Goal: Task Accomplishment & Management: Manage account settings

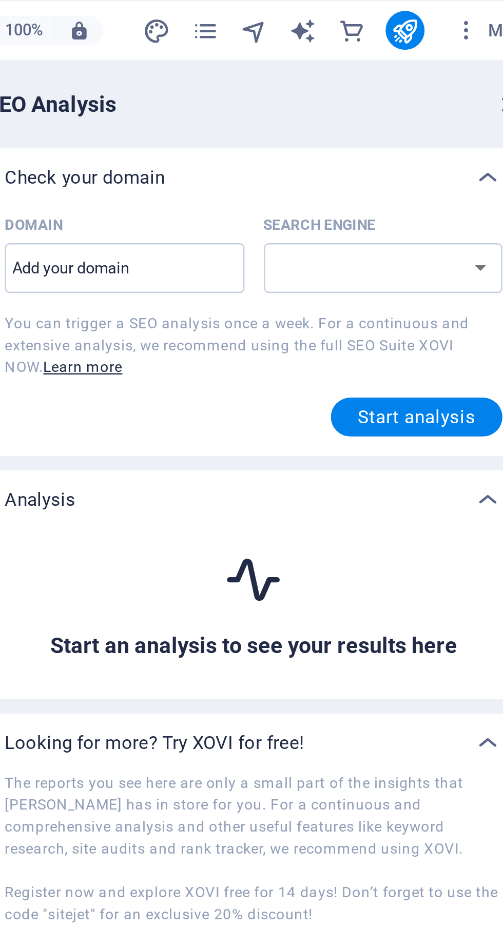
select select "[DOMAIN_NAME]"
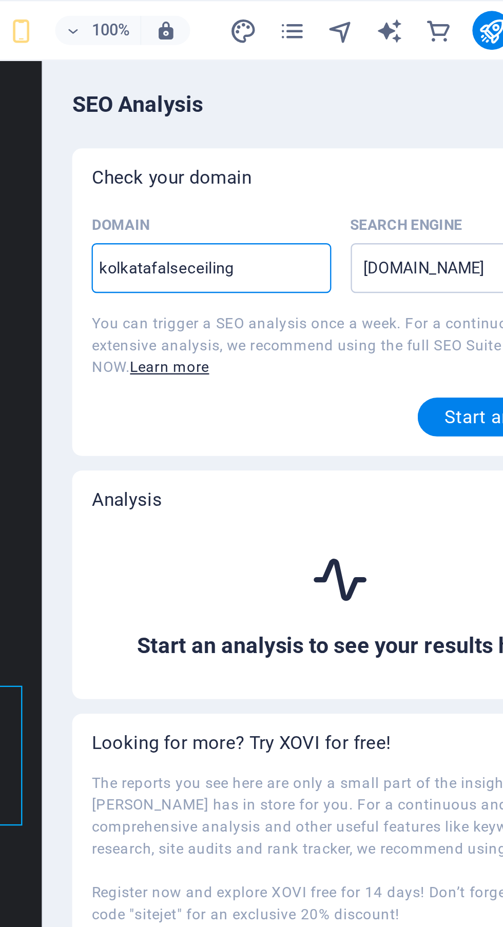
click at [437, 179] on span "Start analysis" at bounding box center [446, 176] width 50 height 8
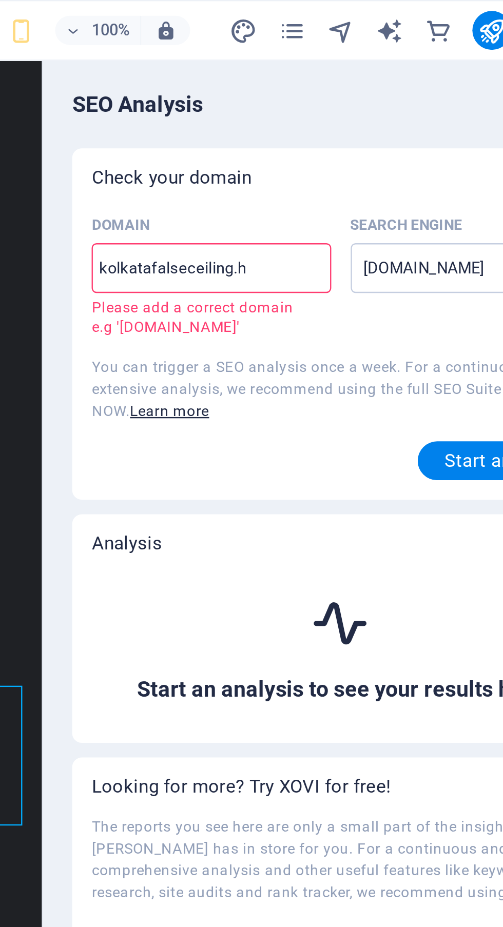
type input "[DOMAIN_NAME]"
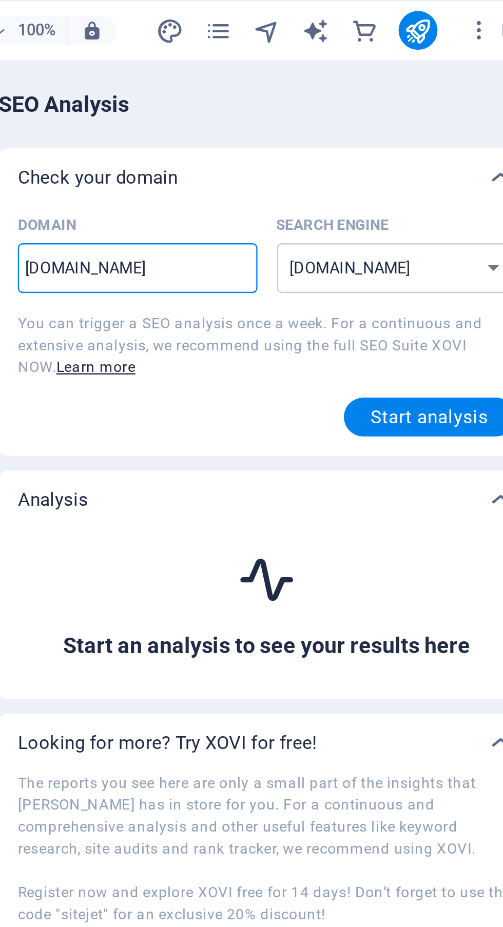
click at [456, 180] on span "Start analysis" at bounding box center [446, 176] width 50 height 8
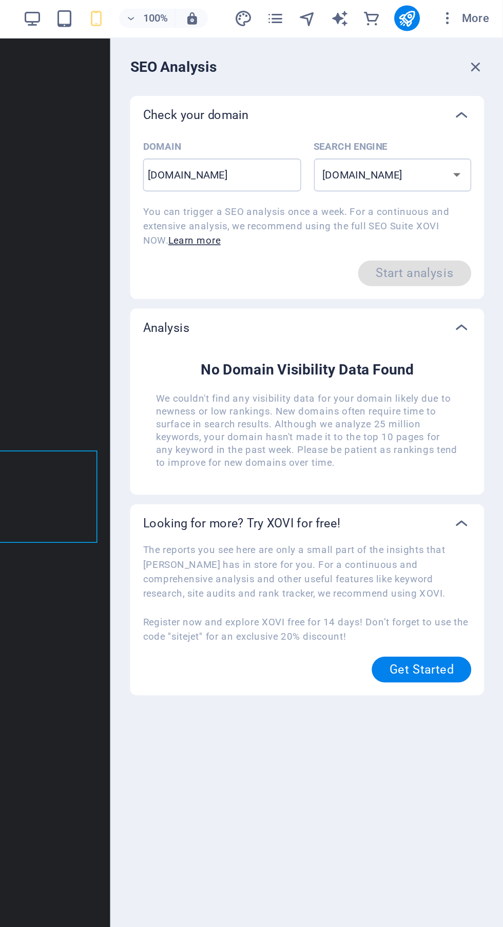
click at [465, 438] on button "Get Started" at bounding box center [451, 429] width 64 height 16
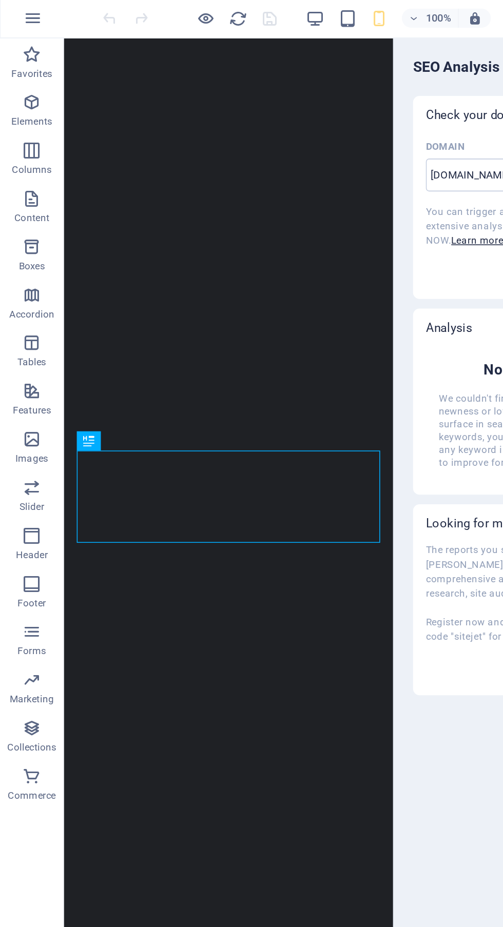
click at [306, 127] on div at bounding box center [251, 463] width 503 height 927
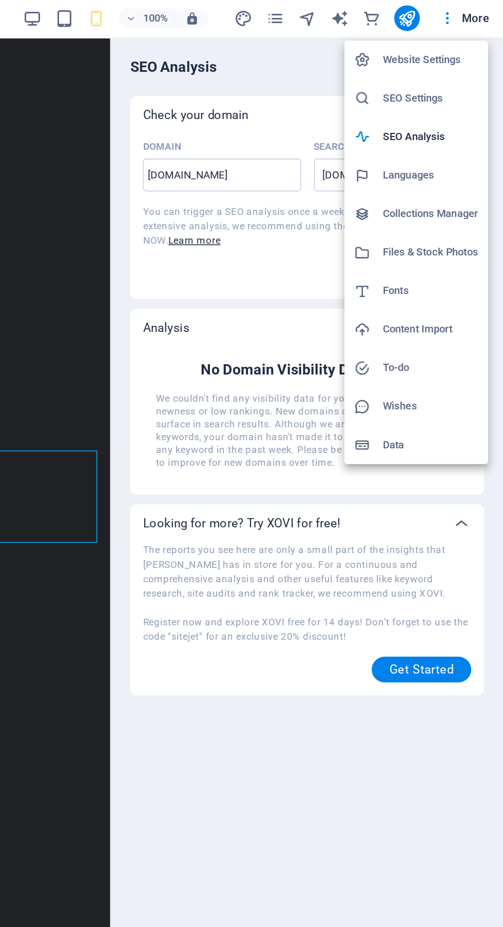
click at [459, 69] on h6 "SEO Settings" at bounding box center [456, 64] width 61 height 12
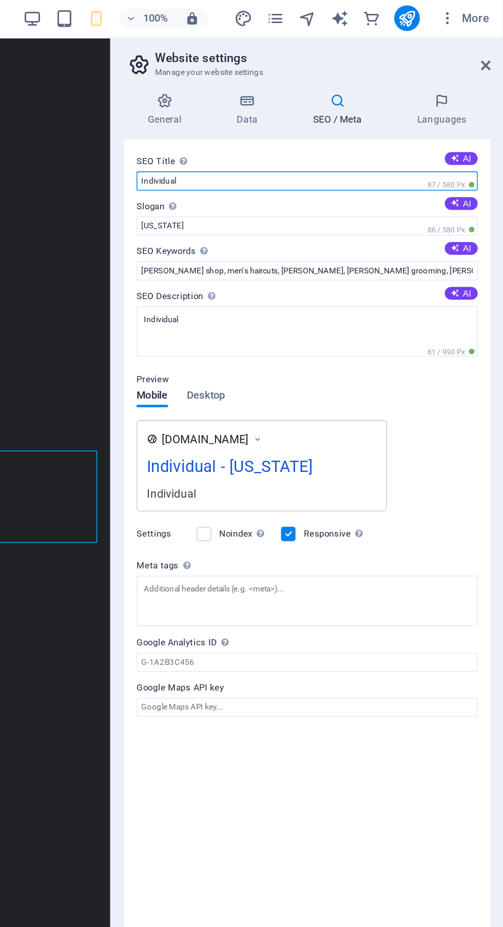
click at [463, 112] on input "Individual" at bounding box center [377, 117] width 218 height 12
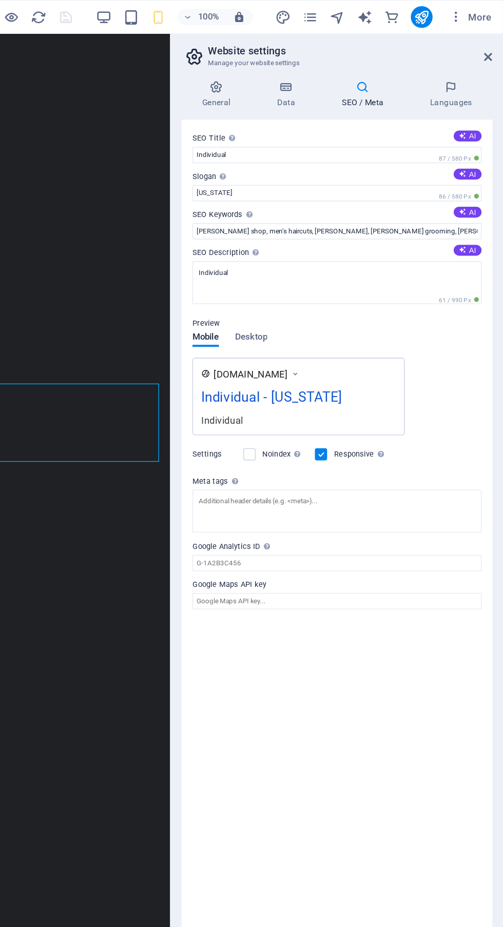
click at [479, 103] on button "AI" at bounding box center [475, 102] width 21 height 8
type input "Stylish False Ceilings [GEOGRAPHIC_DATA]"
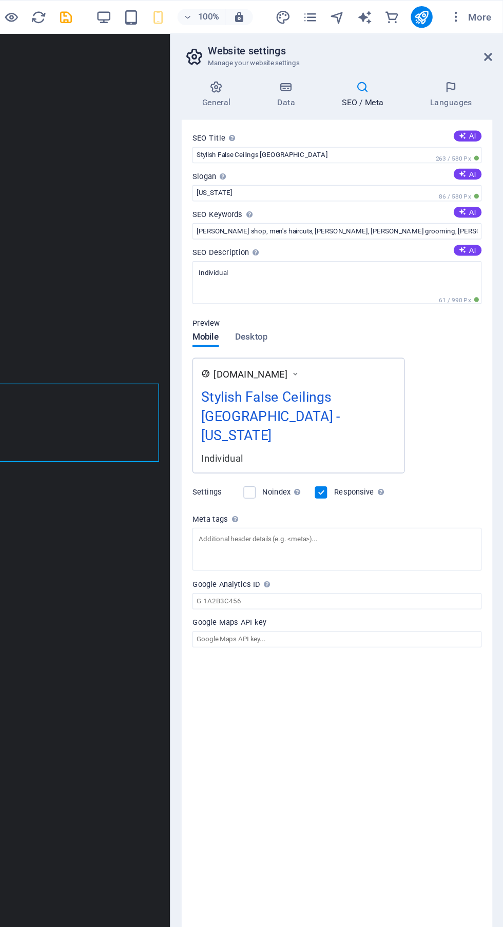
click at [472, 131] on icon at bounding box center [472, 131] width 6 height 6
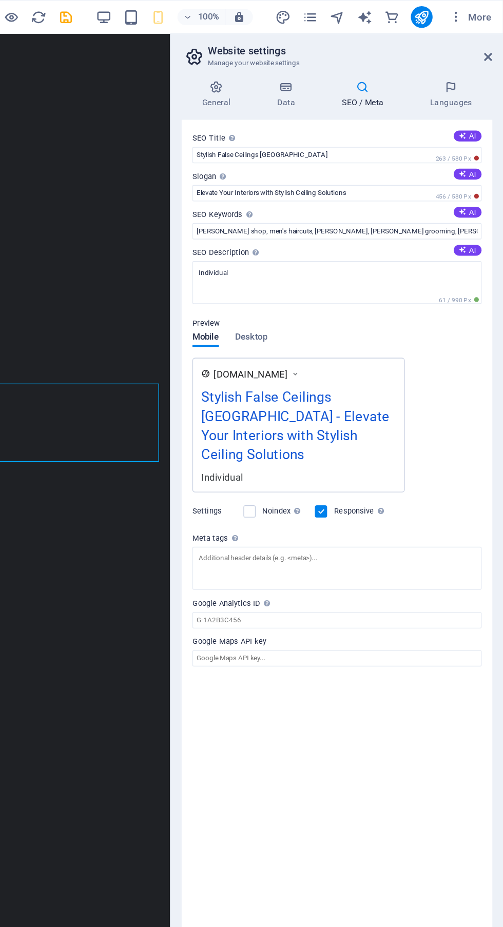
click at [472, 103] on icon at bounding box center [472, 102] width 8 height 8
click at [472, 131] on icon at bounding box center [472, 131] width 6 height 6
type input "Elevate Elegance with Stylish Ceiling Solutions"
click at [481, 192] on button "AI" at bounding box center [475, 189] width 21 height 8
type textarea "Transform your space with stylish false ceilings and interior designs in [GEOGR…"
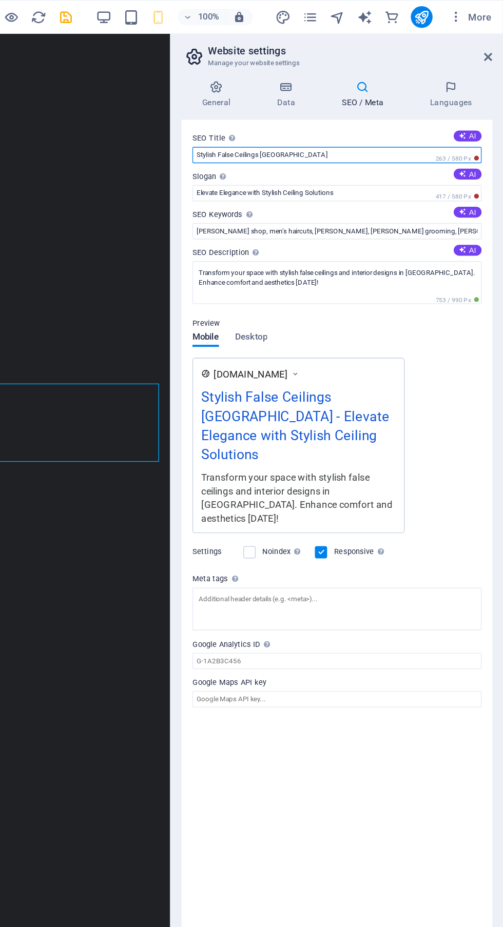
click at [411, 116] on input "Stylish False Ceilings [GEOGRAPHIC_DATA]" at bounding box center [377, 117] width 218 height 12
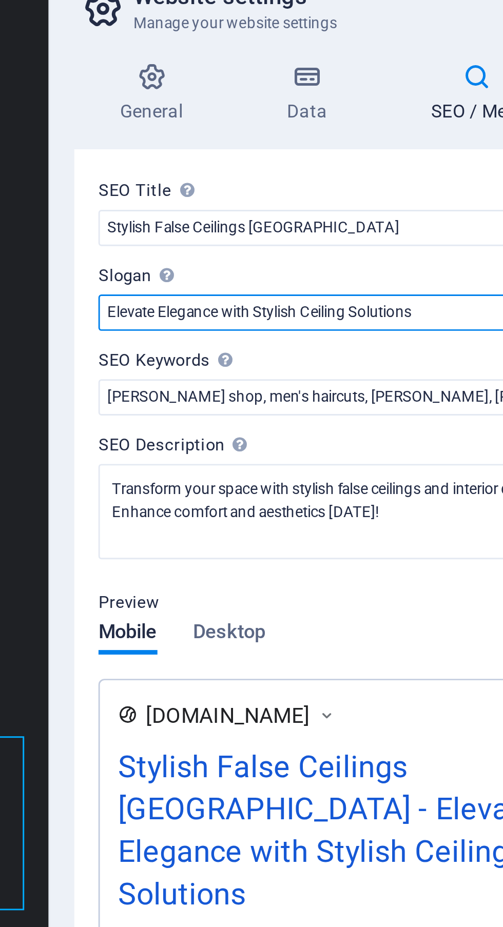
click at [384, 144] on input "Elevate Elegance with Stylish Ceiling Solutions" at bounding box center [377, 146] width 218 height 12
type input "E"
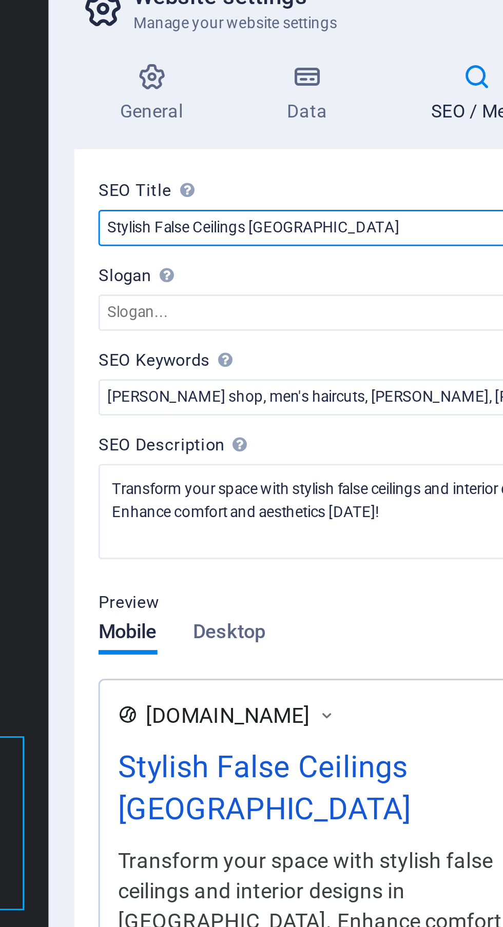
click at [340, 117] on input "Stylish False Ceilings [GEOGRAPHIC_DATA]" at bounding box center [377, 117] width 218 height 12
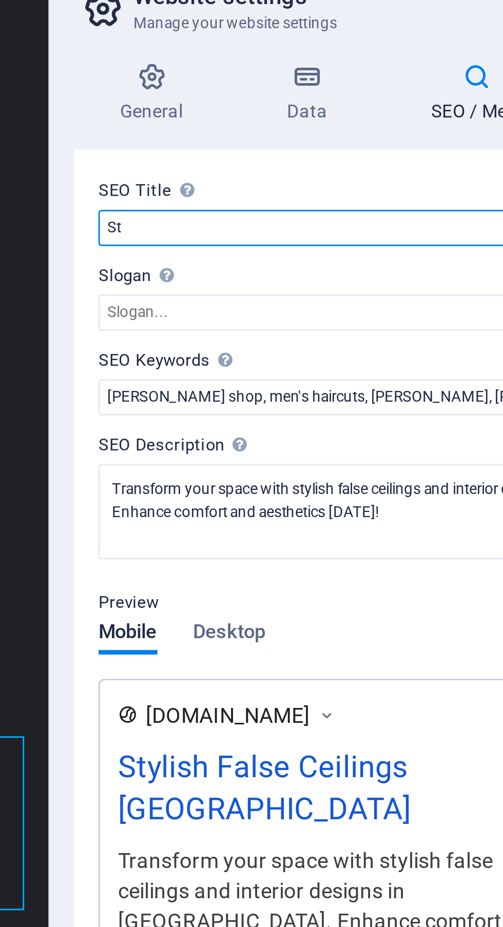
type input "S"
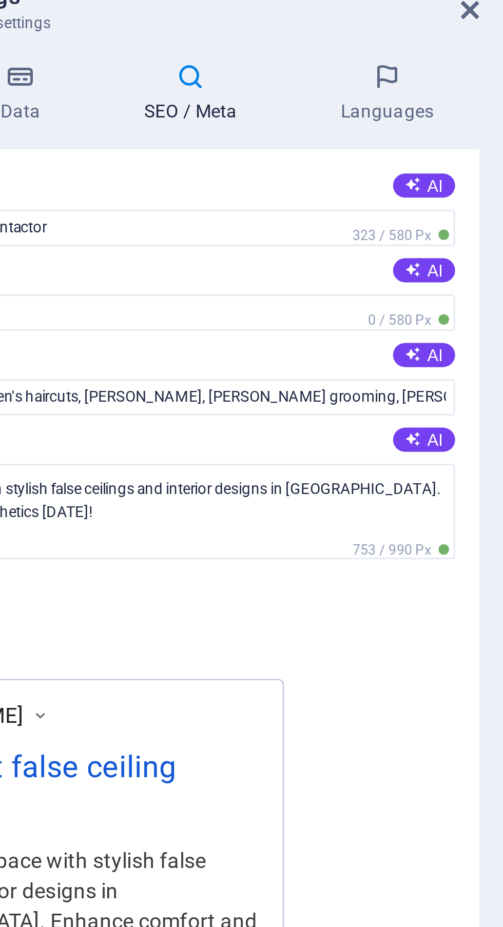
click at [477, 103] on button "AI" at bounding box center [475, 102] width 21 height 8
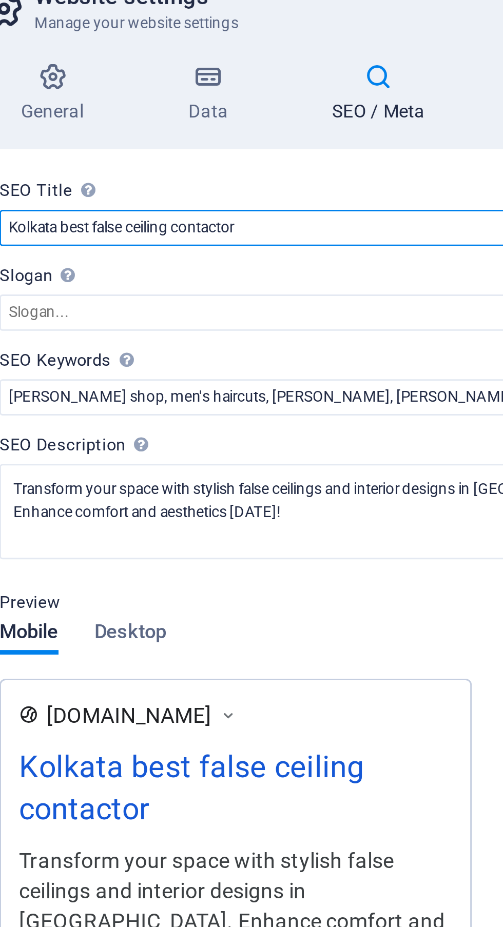
type input "Stylish False Ceilings [GEOGRAPHIC_DATA]"
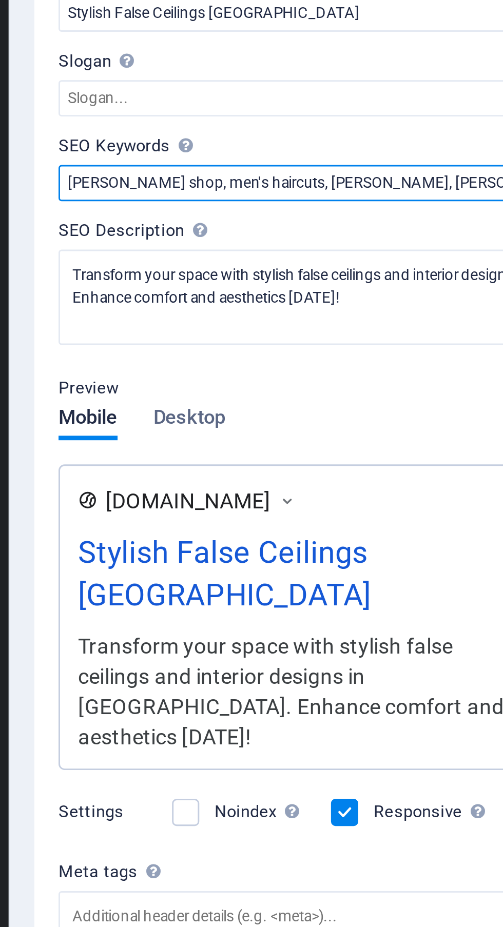
click at [386, 175] on input "[PERSON_NAME] shop, men's haircuts, [PERSON_NAME], [PERSON_NAME] grooming, [PER…" at bounding box center [377, 174] width 218 height 12
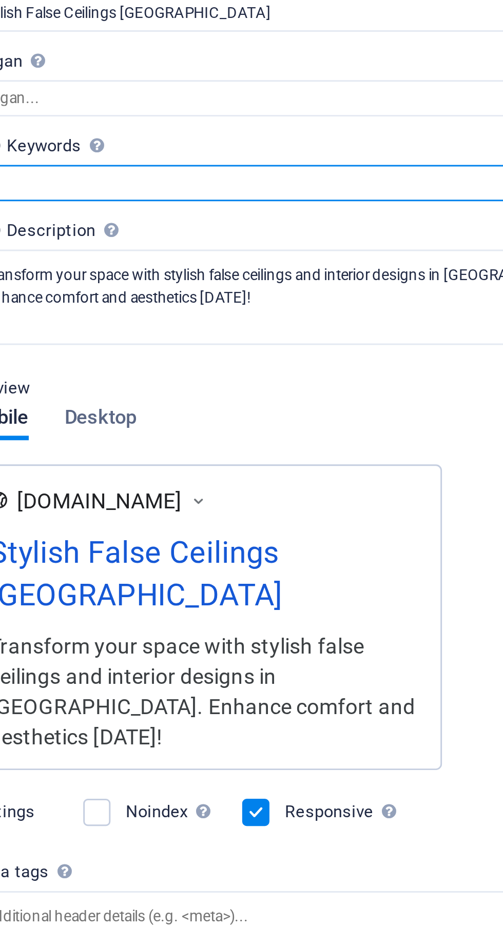
type input "b"
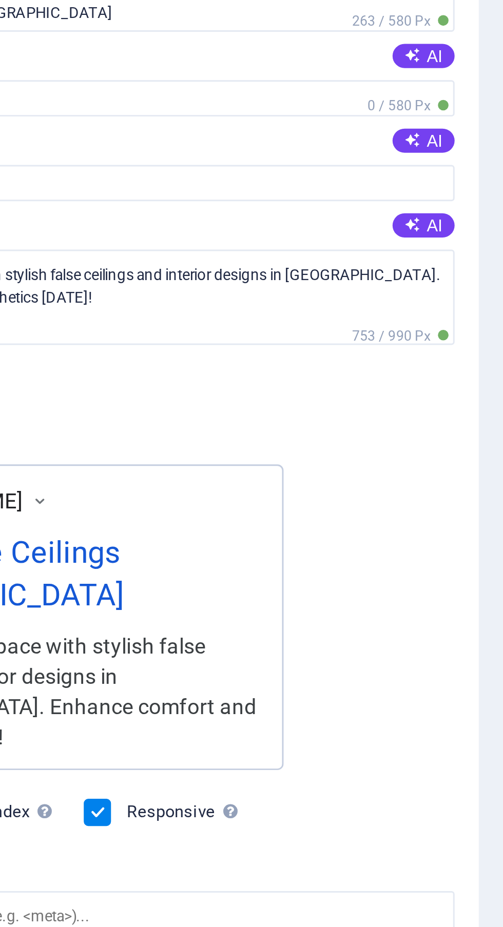
click at [481, 160] on button "AI" at bounding box center [475, 160] width 21 height 8
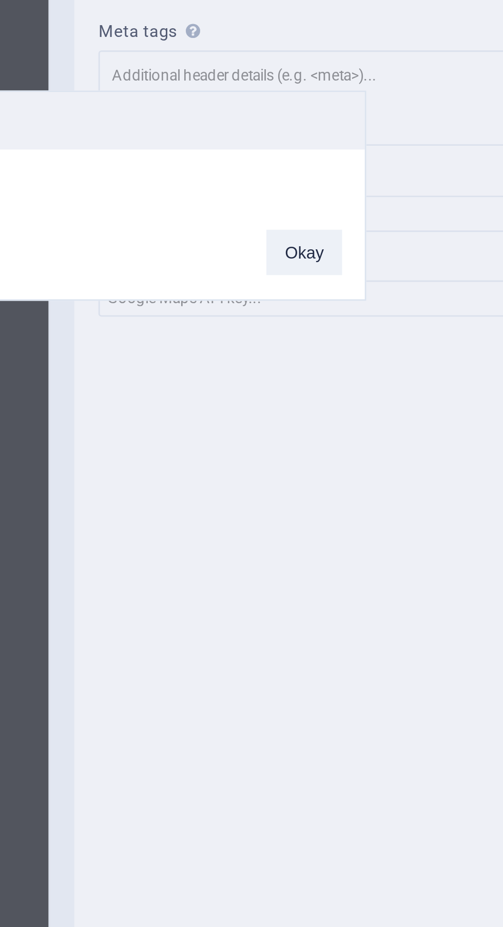
click at [336, 485] on button "Okay" at bounding box center [338, 482] width 26 height 15
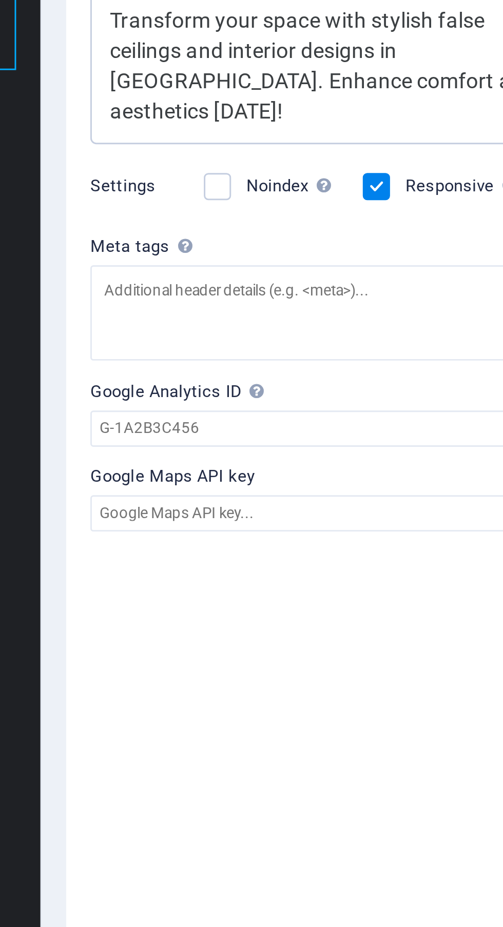
click at [379, 480] on label "Google Maps API key" at bounding box center [377, 486] width 218 height 12
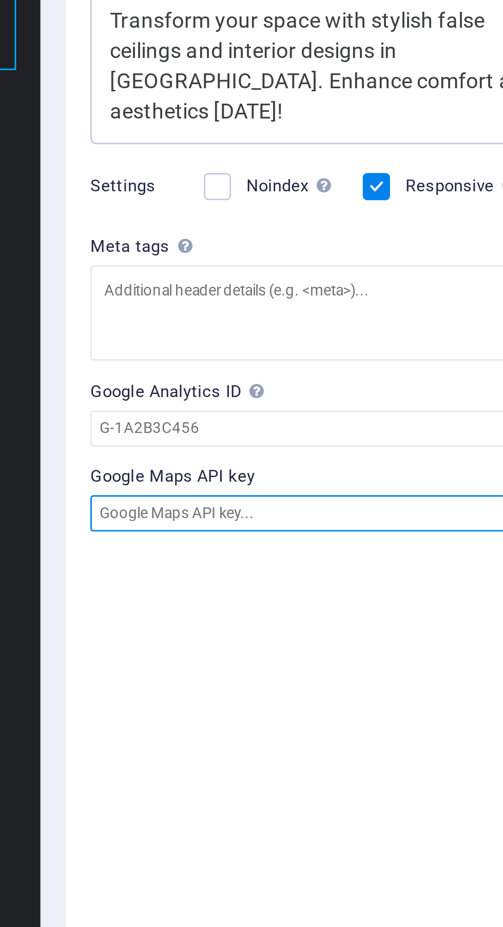
click at [379, 492] on input "Google Maps API key" at bounding box center [377, 498] width 218 height 12
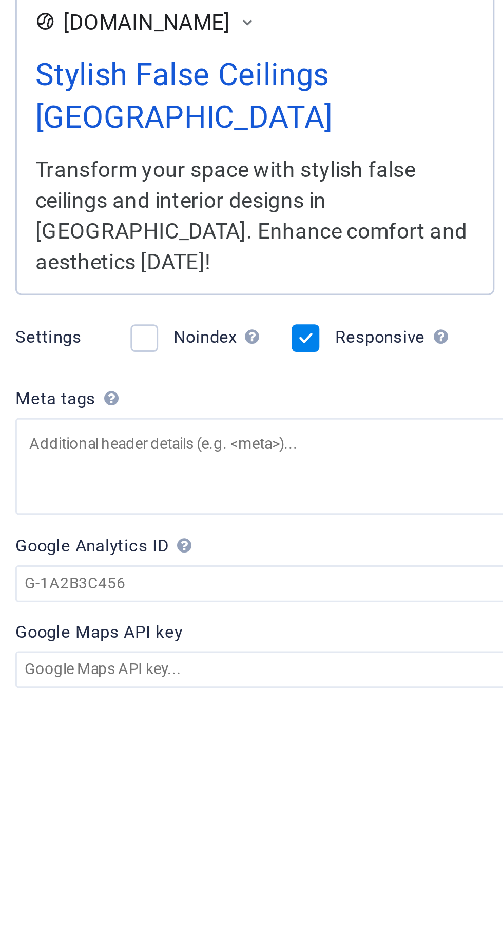
click at [312, 383] on label at bounding box center [311, 387] width 9 height 9
click at [0, 0] on input "Noindex Instruct search engines to exclude this website from search results." at bounding box center [0, 0] width 0 height 0
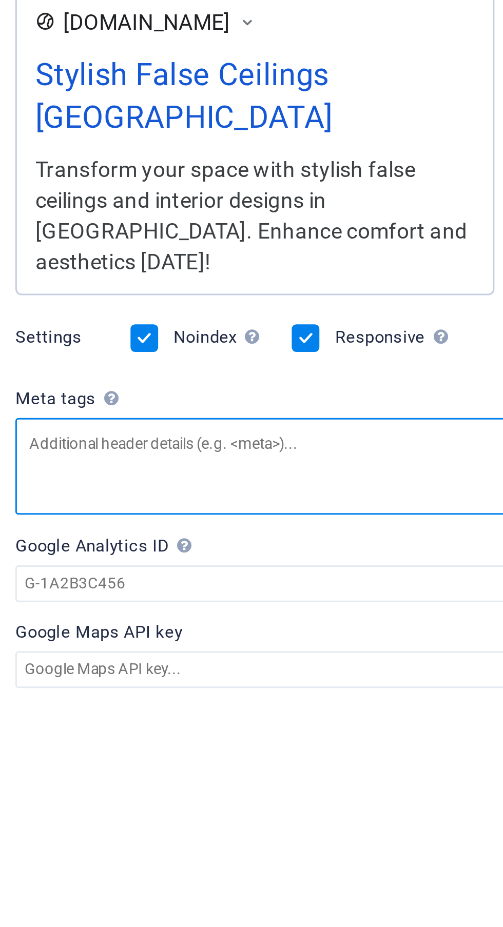
click at [353, 414] on textarea "Meta tags Enter HTML code here that will be placed inside the tags of your webs…" at bounding box center [377, 430] width 218 height 32
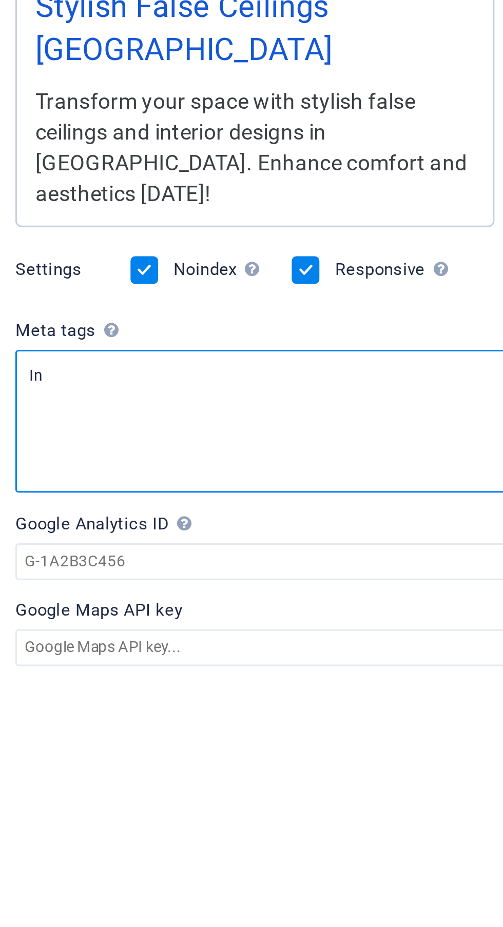
type textarea "I"
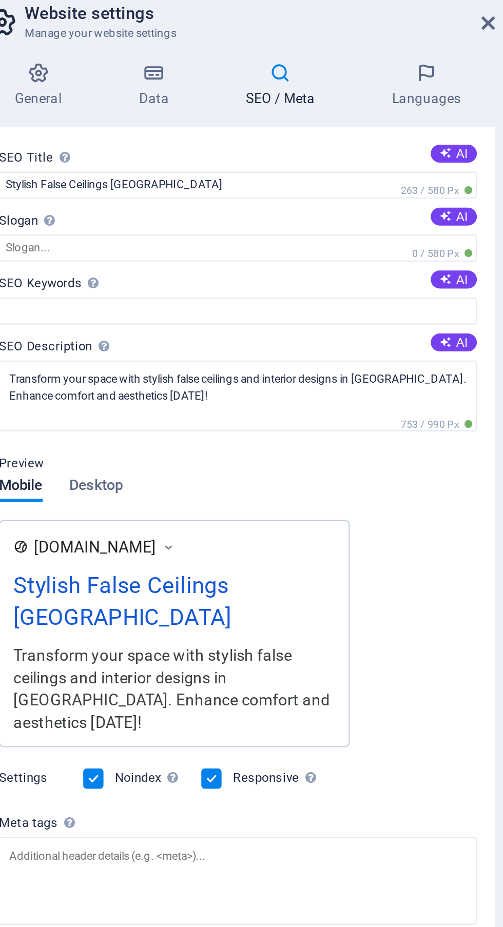
click at [479, 131] on button "AI" at bounding box center [475, 131] width 21 height 8
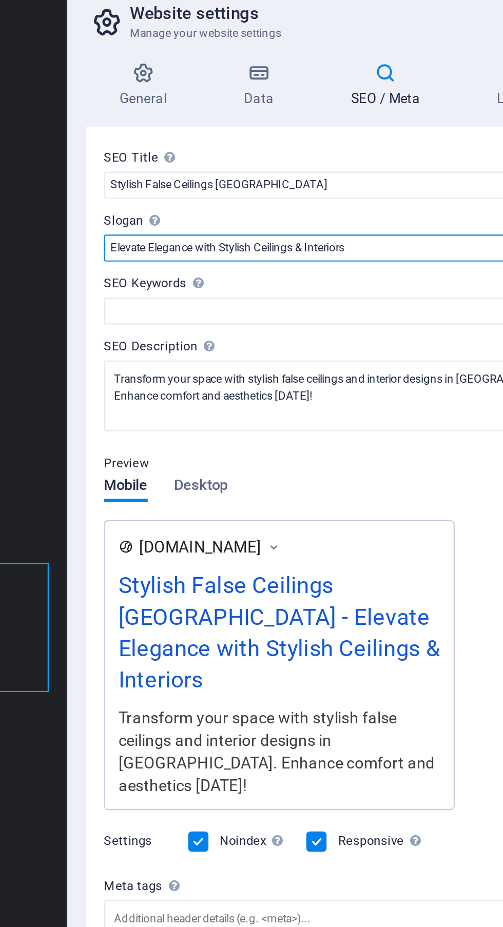
click at [401, 146] on input "Elevate Elegance with Stylish Ceilings & Interiors" at bounding box center [377, 146] width 218 height 12
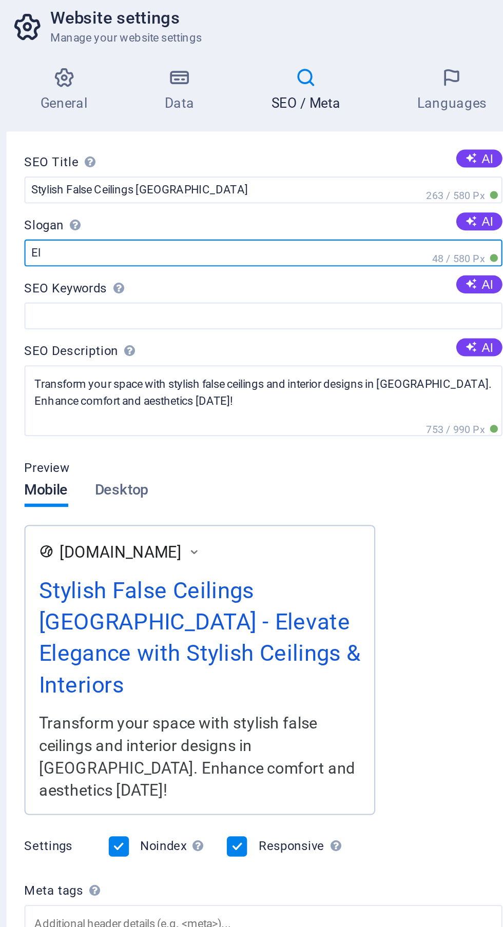
type input "E"
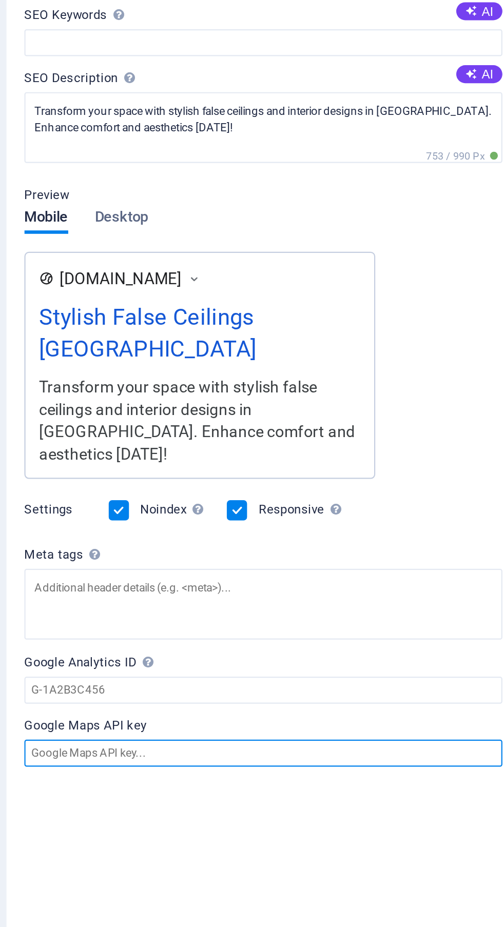
click at [374, 492] on input "Google Maps API key" at bounding box center [377, 498] width 218 height 12
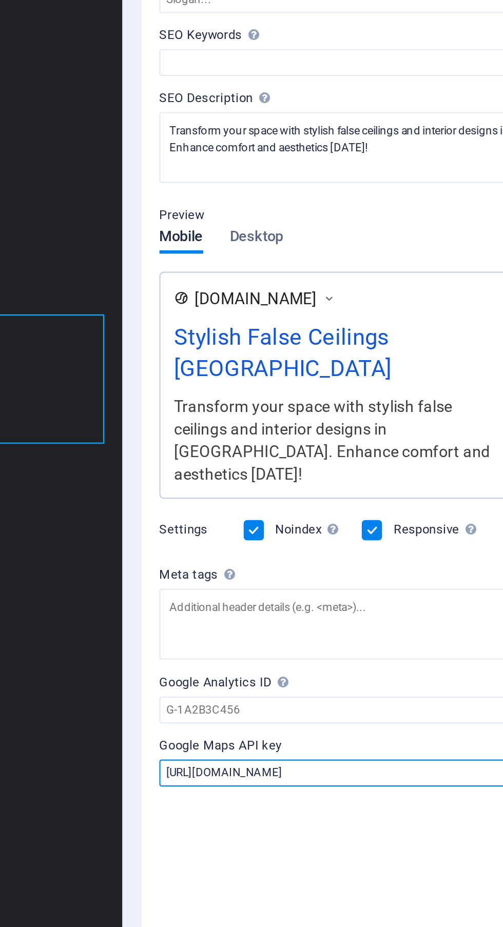
type input "[URL][DOMAIN_NAME]"
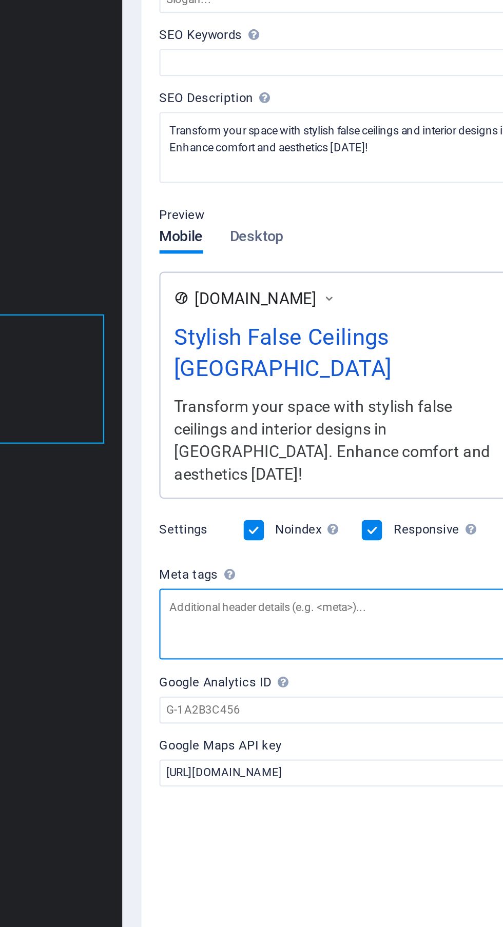
click at [369, 414] on textarea "Meta tags Enter HTML code here that will be placed inside the tags of your webs…" at bounding box center [377, 430] width 218 height 32
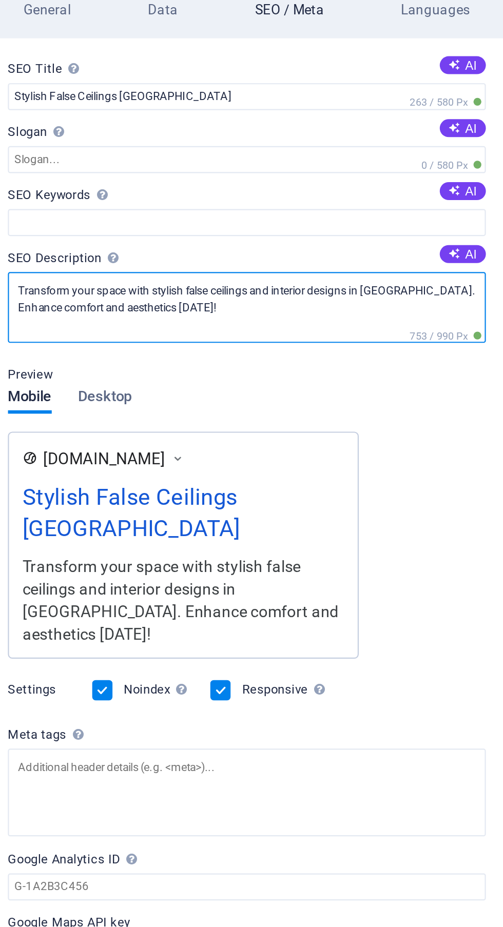
click at [433, 218] on textarea "Transform your space with stylish false ceilings and interior designs in [GEOGR…" at bounding box center [377, 213] width 218 height 32
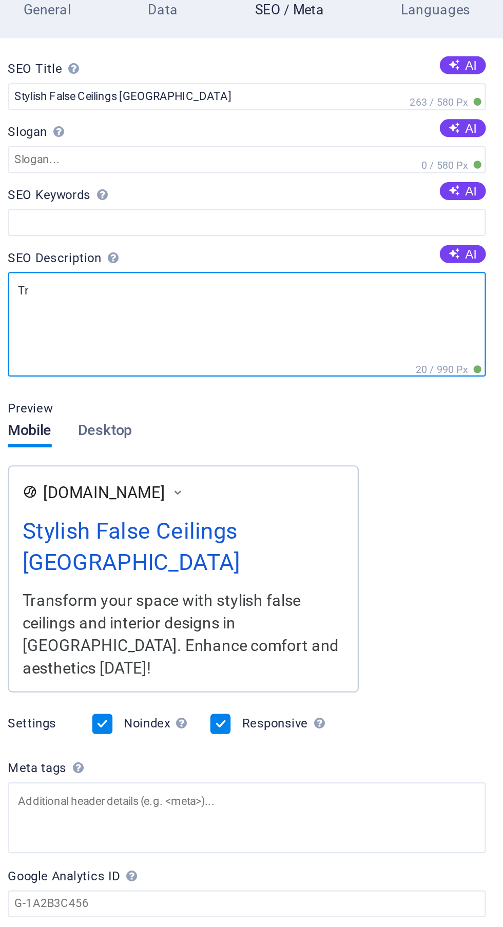
type textarea "T"
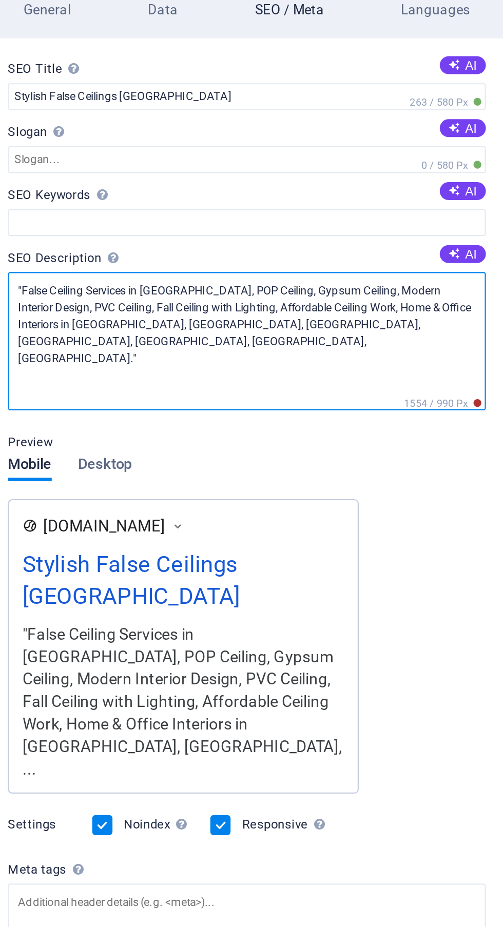
click at [433, 237] on textarea ""False Ceiling Services in [GEOGRAPHIC_DATA], POP Ceiling, Gypsum Ceiling, Mode…" at bounding box center [377, 228] width 218 height 63
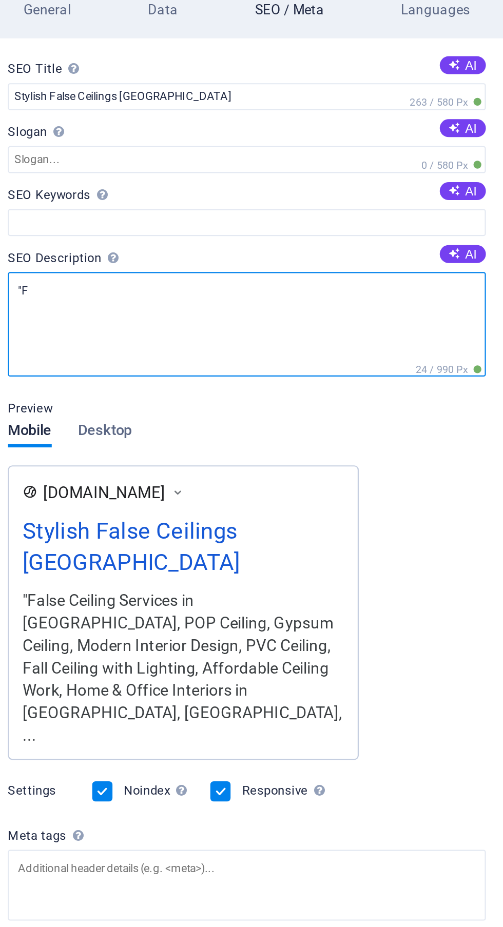
type textarea """
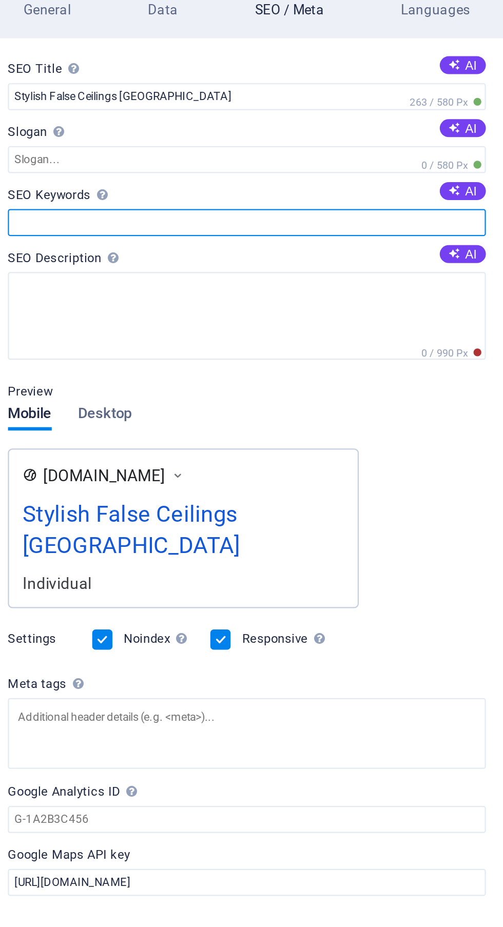
click at [401, 173] on input "SEO Keywords Comma-separated list of keywords representing your website. AI" at bounding box center [377, 174] width 218 height 12
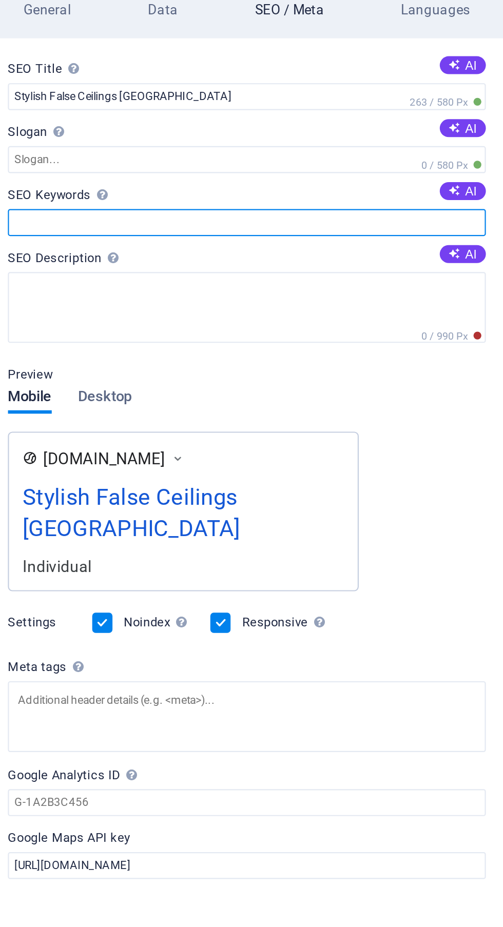
paste input ""False Ceiling Services in [GEOGRAPHIC_DATA], POP Ceiling, Gypsum Ceiling, Mode…"
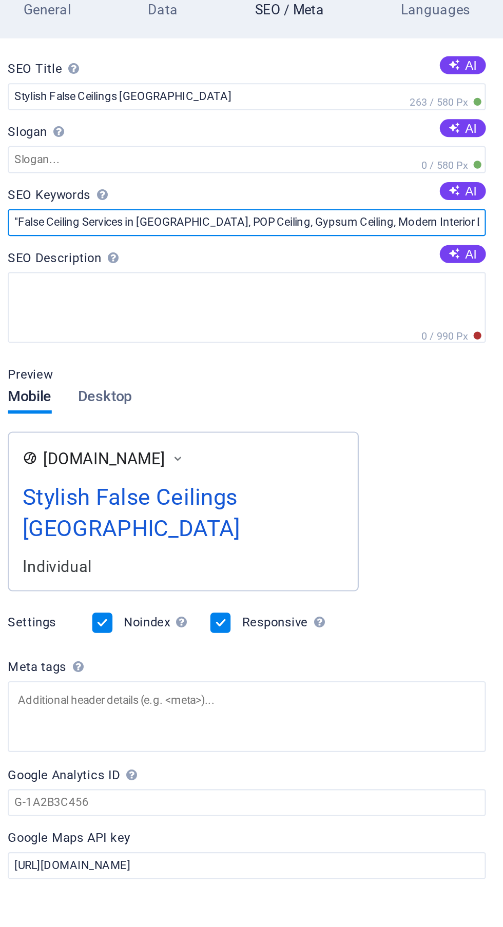
scroll to position [0, 344]
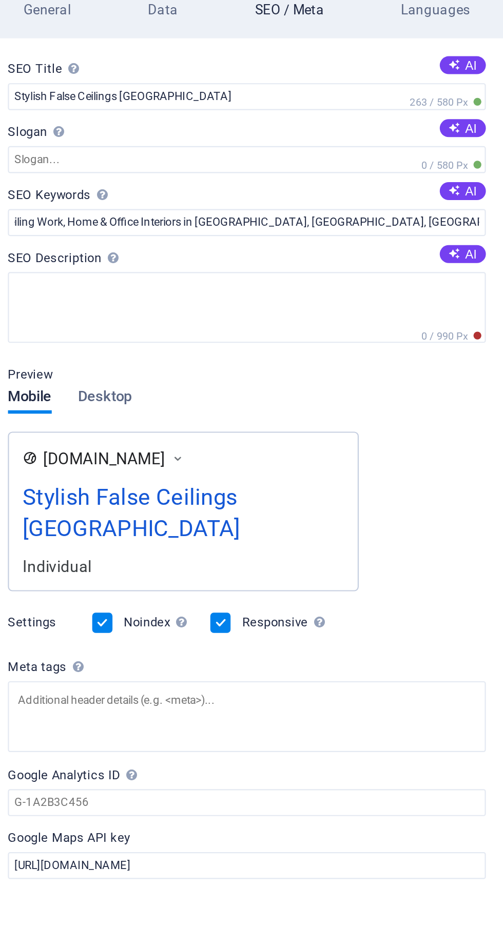
click at [476, 146] on span "0 / 580 Px" at bounding box center [470, 148] width 31 height 7
click at [442, 251] on div "Preview Mobile Desktop [DOMAIN_NAME] Stylish False Ceilings [GEOGRAPHIC_DATA] I…" at bounding box center [377, 286] width 218 height 113
click at [479, 162] on button "AI" at bounding box center [475, 160] width 21 height 8
click at [479, 131] on button "AI" at bounding box center [475, 131] width 21 height 8
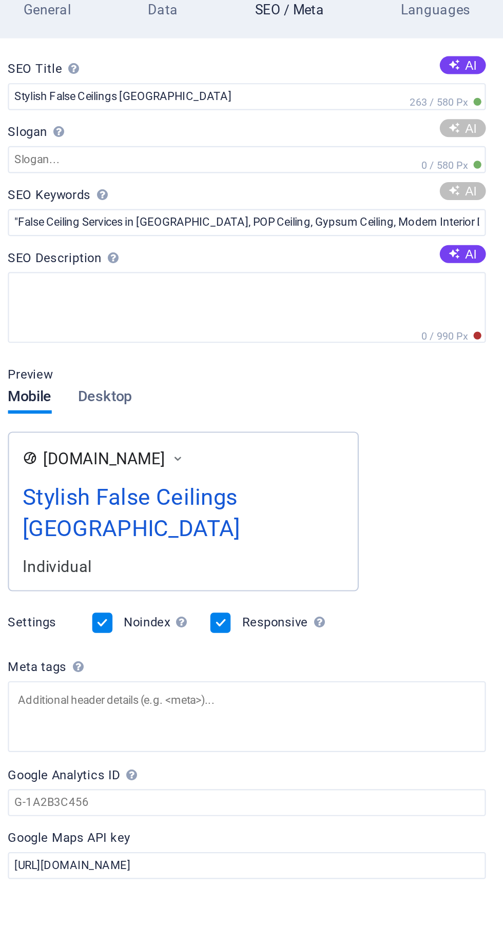
type input "false ceiling [GEOGRAPHIC_DATA], modern interior designs, POP ceilings, gypsum …"
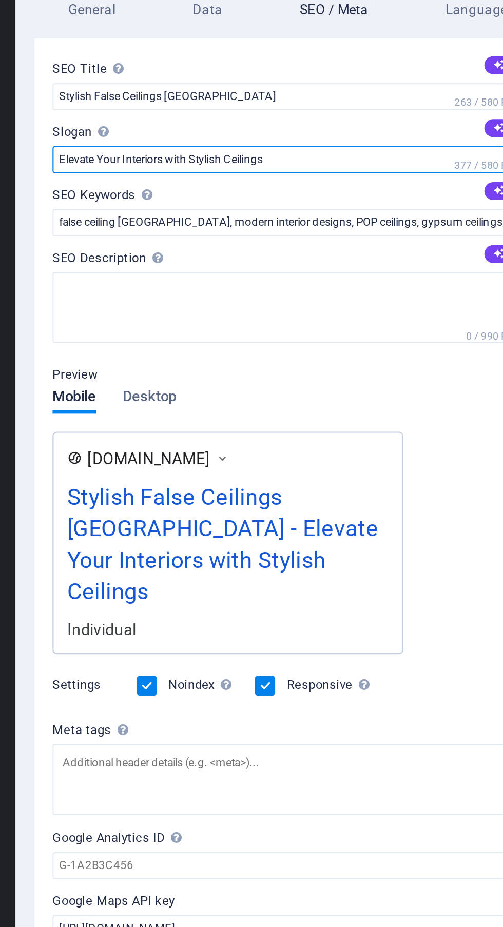
click at [419, 149] on input "Elevate Your Interiors with Stylish Ceilings" at bounding box center [377, 146] width 218 height 12
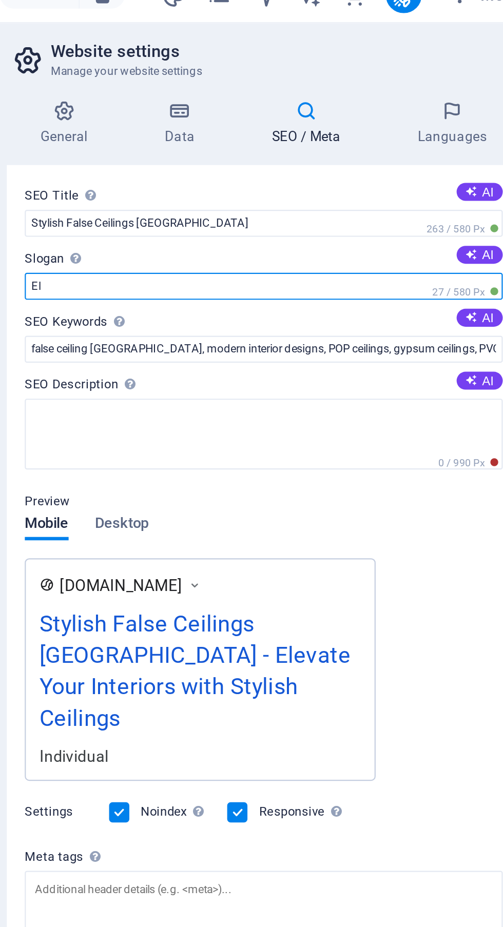
type input "E"
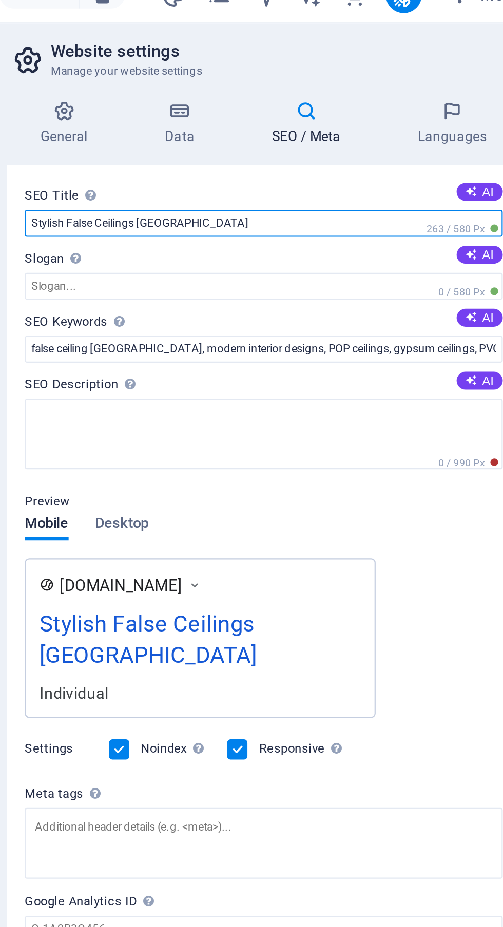
click at [384, 118] on input "Stylish False Ceilings [GEOGRAPHIC_DATA]" at bounding box center [377, 117] width 218 height 12
type input "S"
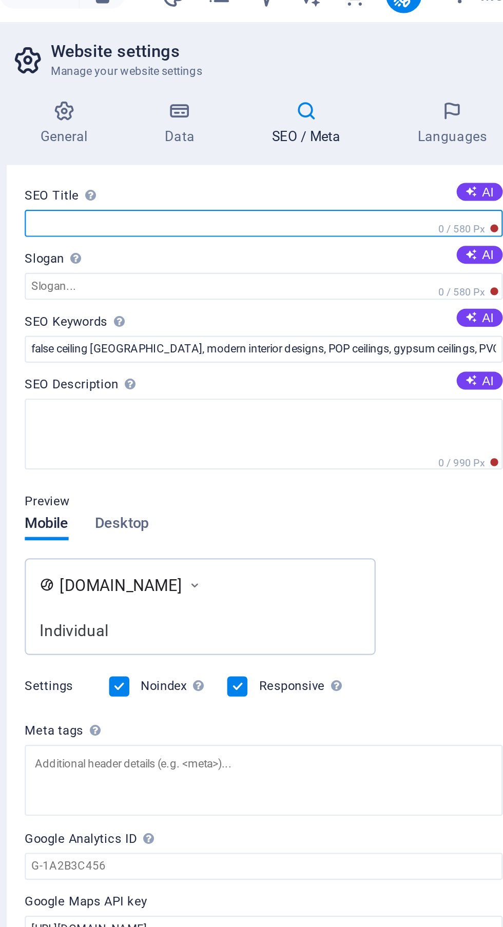
click at [374, 115] on input "SEO Title The title of your website - make it something that stands out in sear…" at bounding box center [377, 117] width 218 height 12
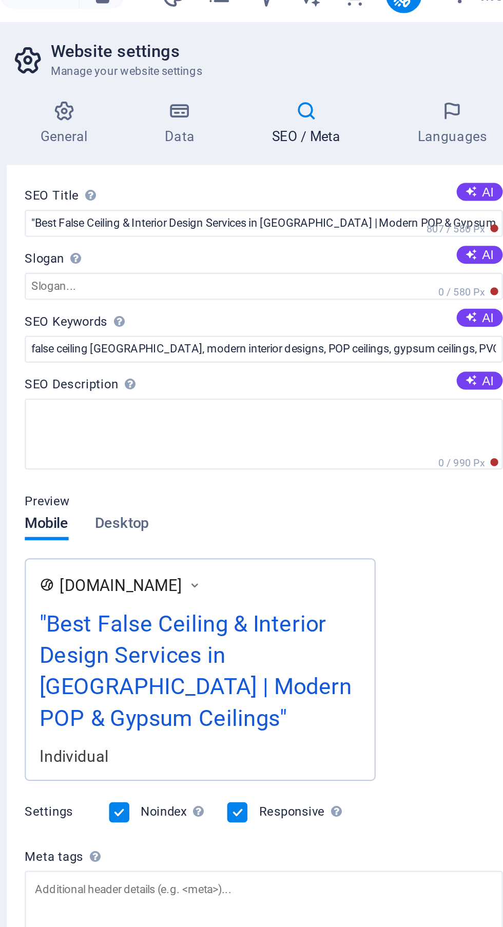
click at [476, 101] on button "AI" at bounding box center [475, 102] width 21 height 8
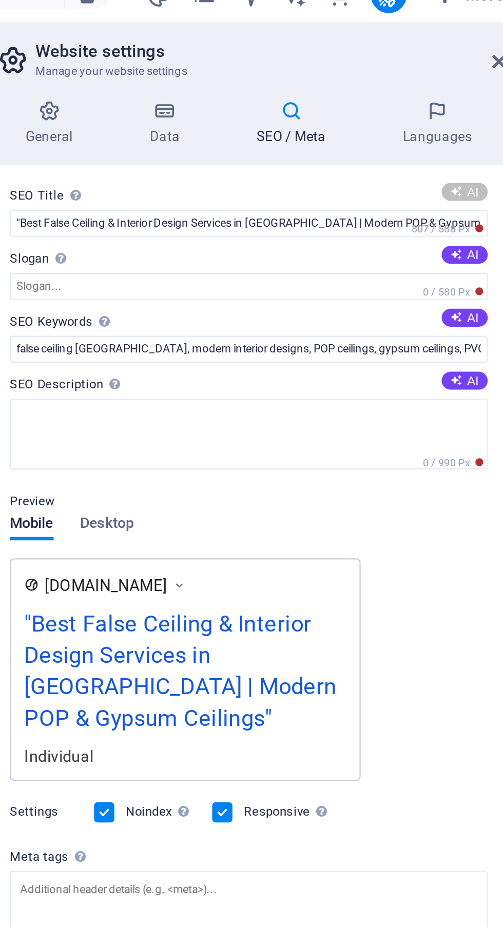
type input "Stylish False Ceilings [GEOGRAPHIC_DATA]"
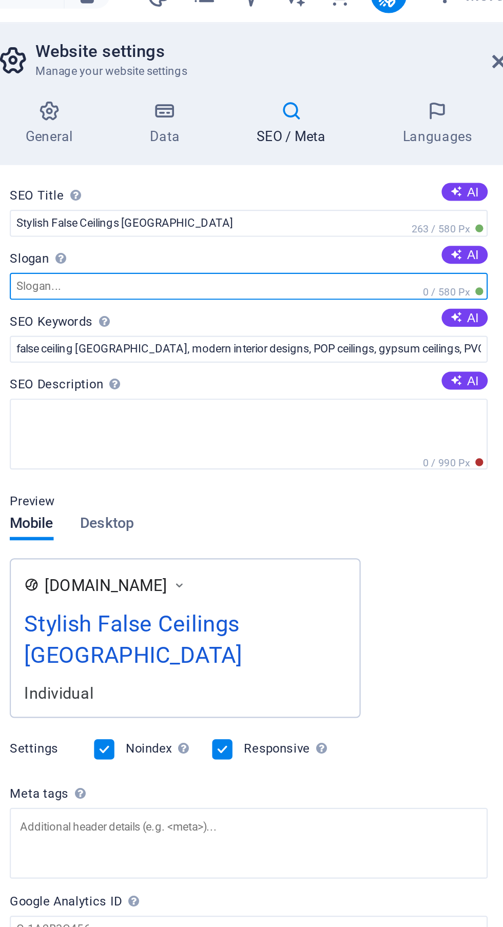
click at [377, 147] on input "Slogan The slogan of your website. AI" at bounding box center [377, 146] width 218 height 12
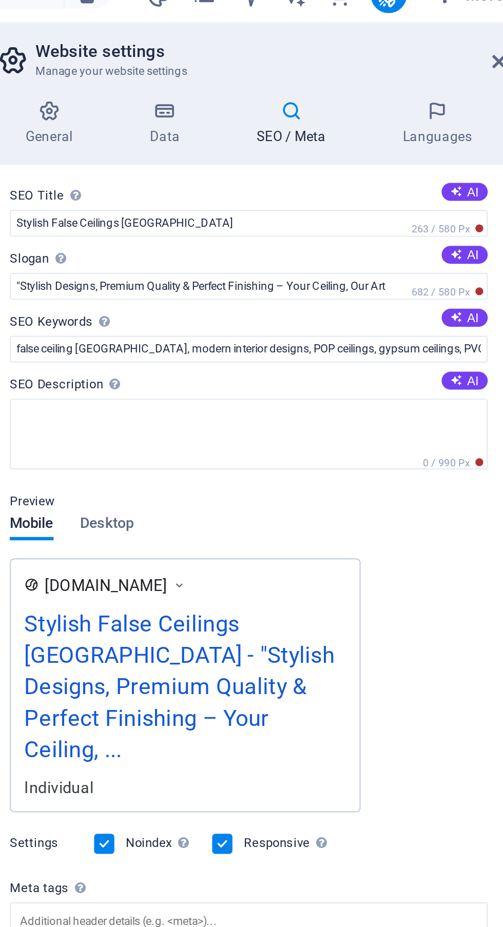
click at [476, 131] on button "AI" at bounding box center [475, 131] width 21 height 8
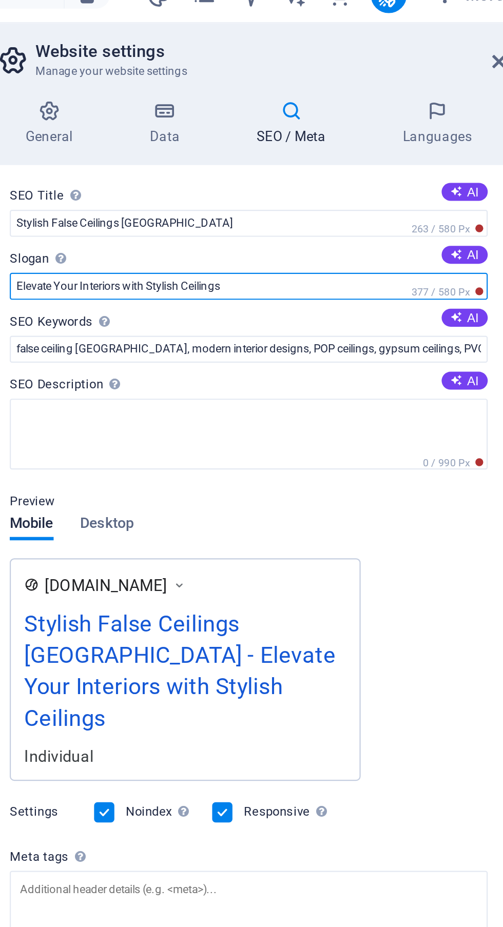
click at [381, 150] on input "Elevate Your Interiors with Stylish Ceilings" at bounding box center [377, 146] width 218 height 12
click at [288, 145] on input "Elevate Your Interiors with Stylish Ceiling" at bounding box center [377, 146] width 218 height 12
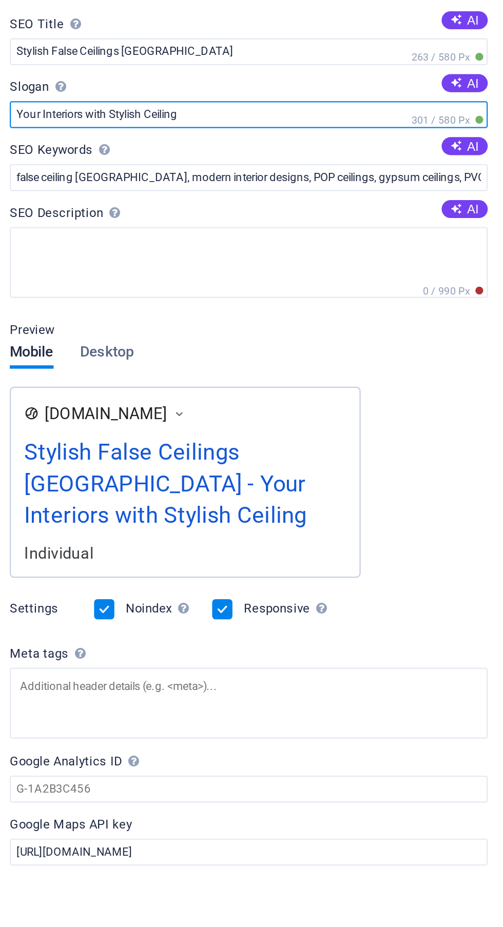
click at [400, 144] on input "Your Interiors with Stylish Ceiling" at bounding box center [377, 146] width 218 height 12
type input "Y"
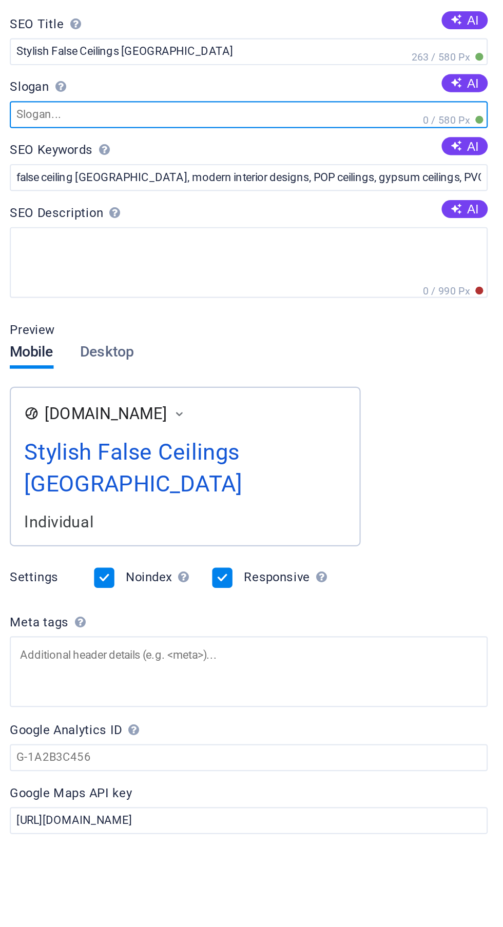
paste input ""Stylish Designs, Premium Quality & Perfect Finishing – Your Ceiling, Our Art"
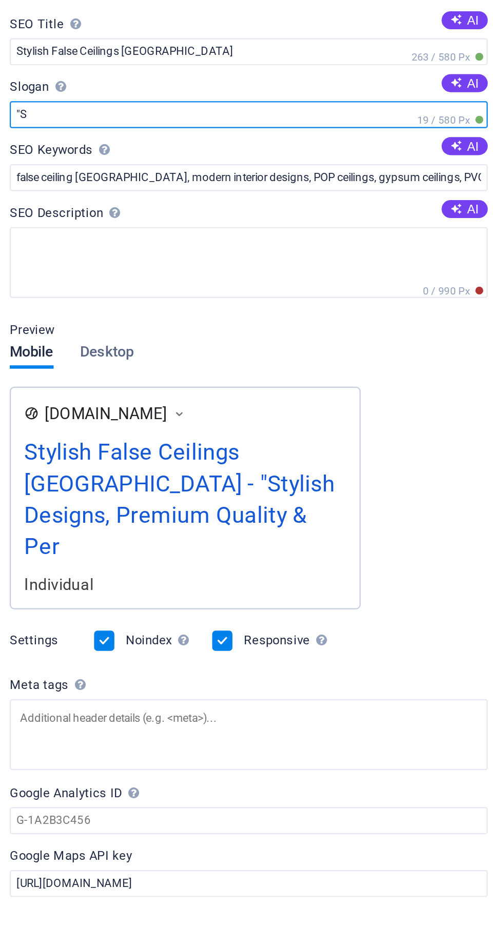
type input """
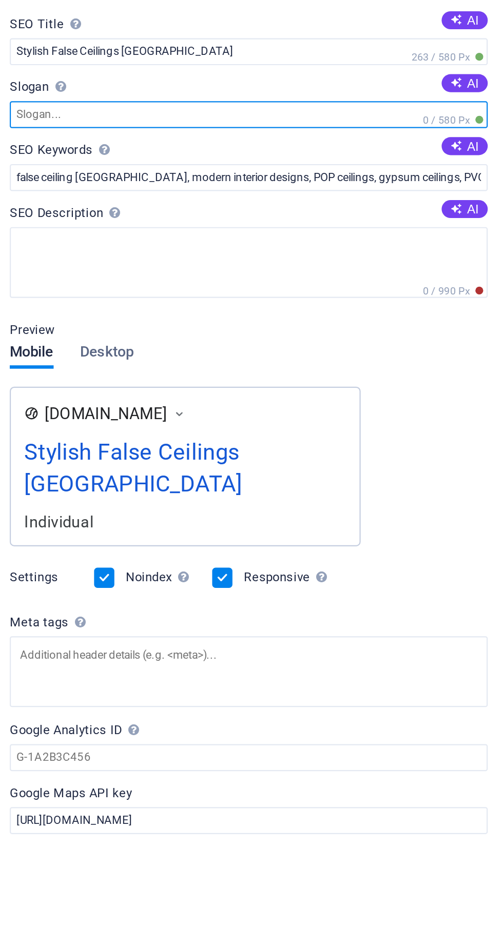
paste input ""Stylish Designs, Premium Quality & Perfect Finishing – Your Ceiling, Our Art"
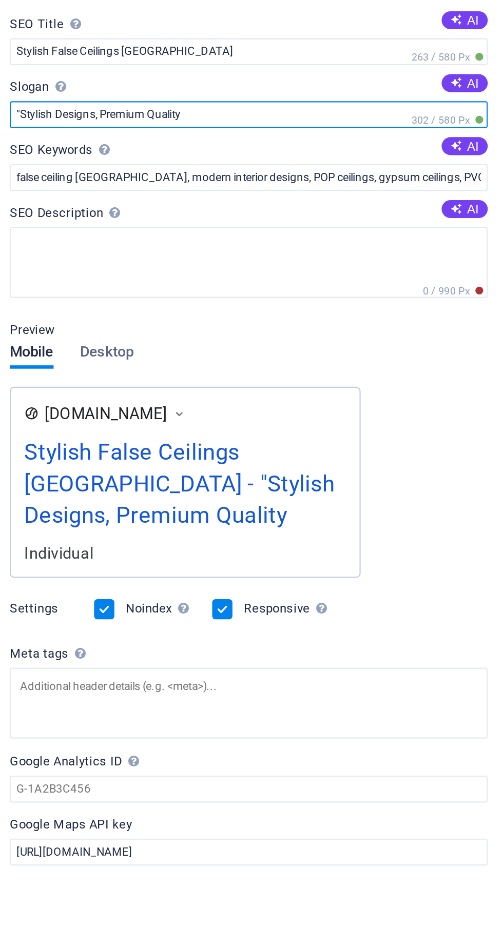
type input ""Stylish Designs, Premium Quality"
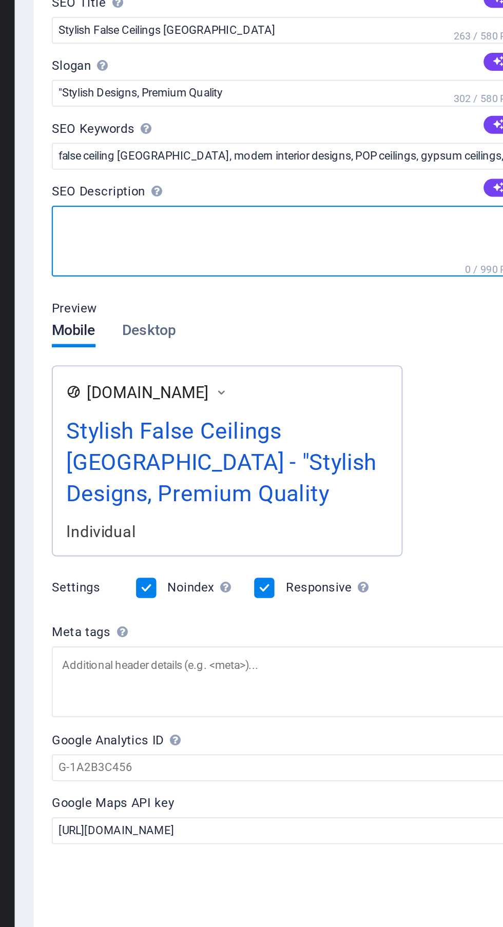
click at [394, 206] on textarea "SEO Description Describe the contents of your website - this is crucial for sea…" at bounding box center [377, 213] width 218 height 32
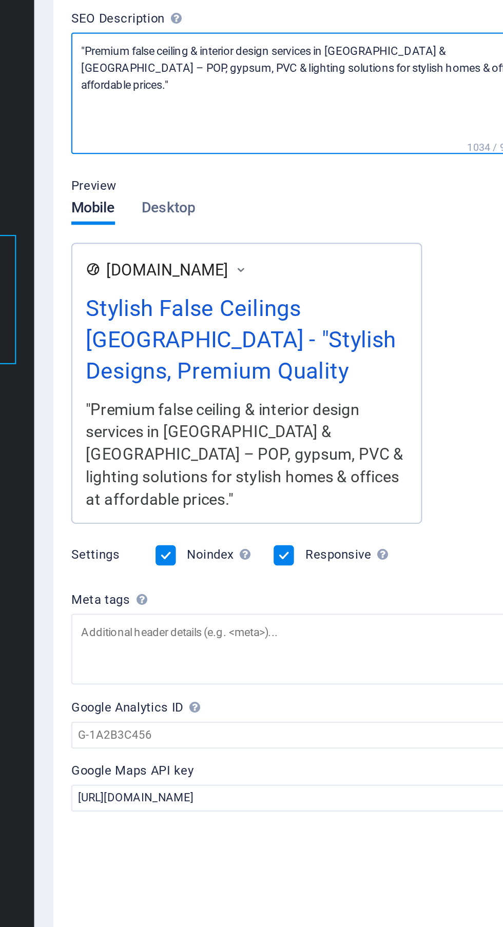
click at [389, 239] on textarea ""Premium false ceiling & interior design services in [GEOGRAPHIC_DATA] & [GEOGR…" at bounding box center [377, 224] width 218 height 55
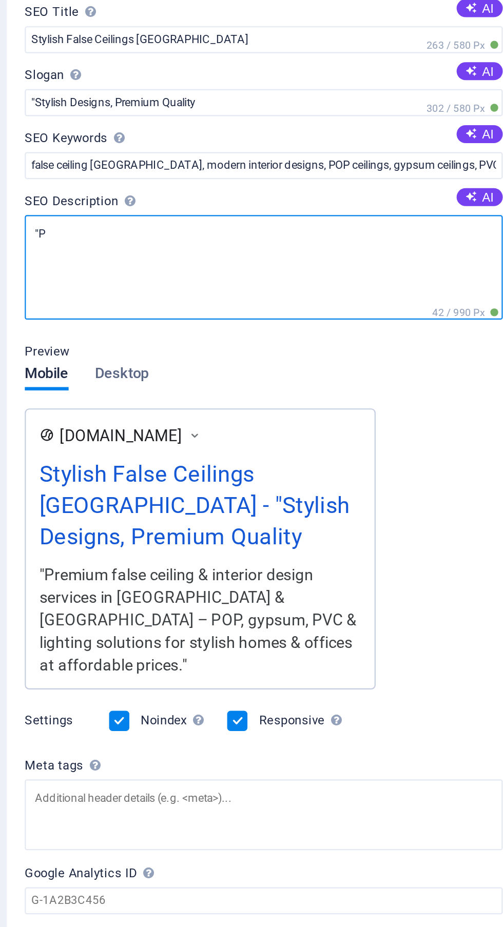
type textarea """
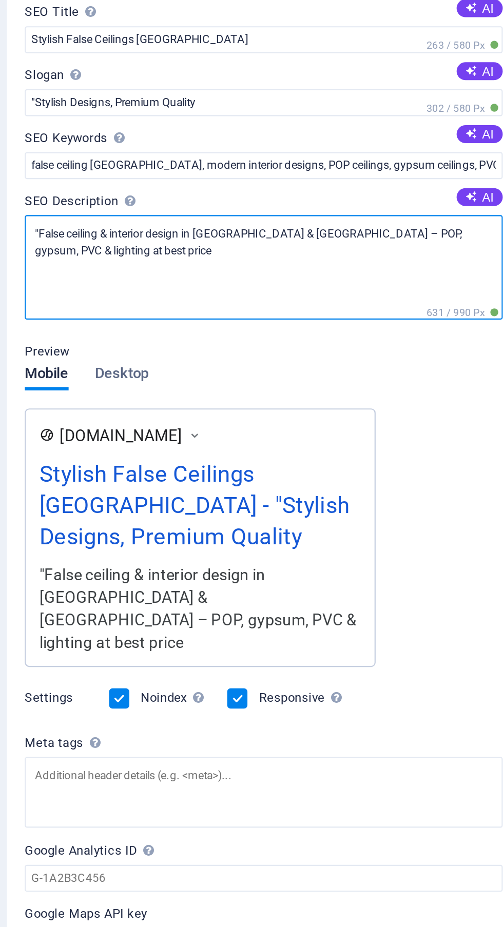
click at [391, 207] on textarea ""False ceiling & interior design in [GEOGRAPHIC_DATA] & [GEOGRAPHIC_DATA] – POP…" at bounding box center [377, 221] width 218 height 48
type textarea ""False ceiling & interior design in [GEOGRAPHIC_DATA] [GEOGRAPHIC_DATA] – POP, …"
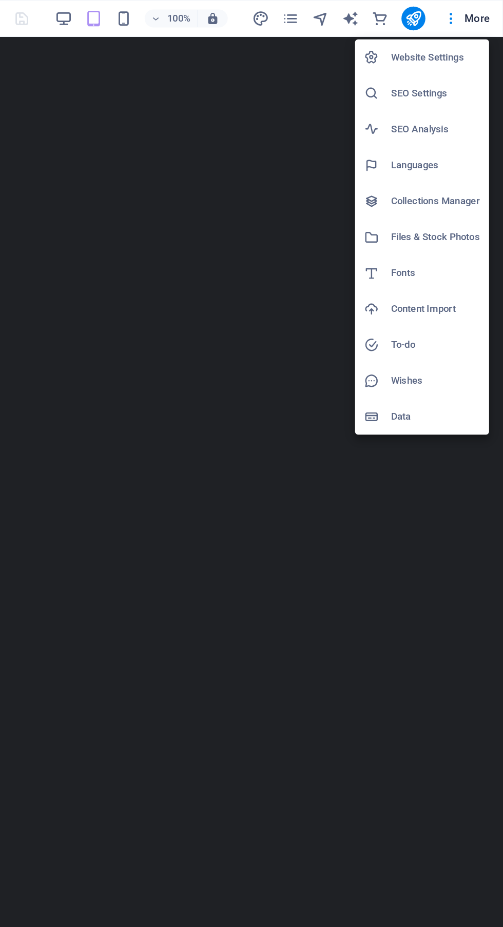
click at [466, 66] on h6 "SEO Settings" at bounding box center [456, 64] width 61 height 12
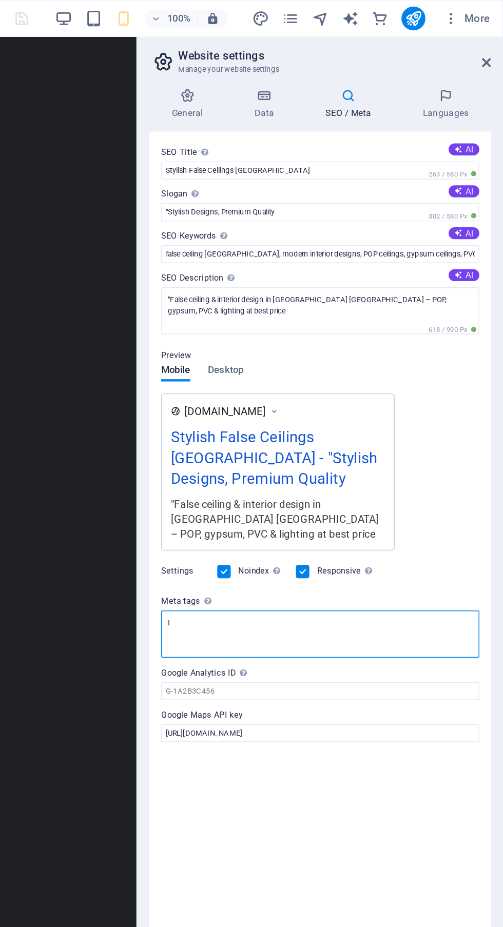
click at [396, 434] on textarea "I" at bounding box center [377, 435] width 218 height 32
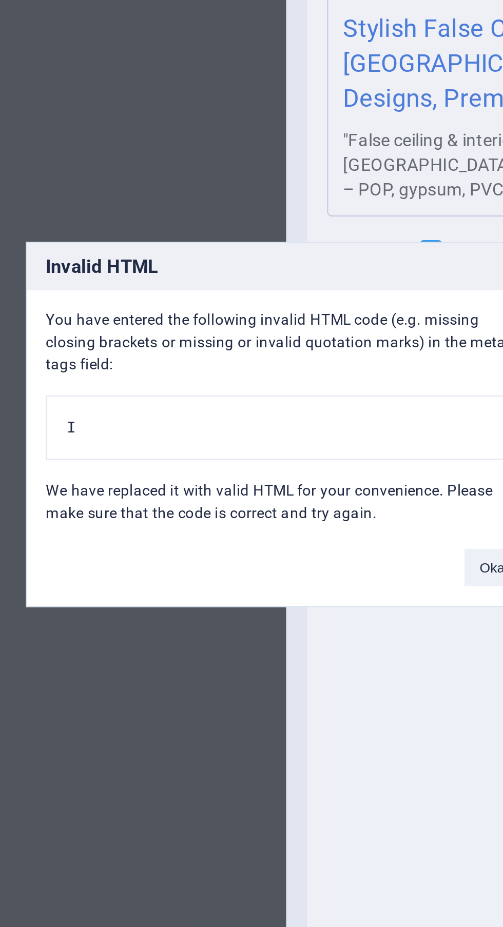
click at [260, 451] on pre "I" at bounding box center [251, 464] width 199 height 27
click at [272, 462] on pre "I" at bounding box center [251, 464] width 199 height 27
click at [246, 466] on pre "I" at bounding box center [251, 464] width 199 height 27
click at [284, 464] on pre "I" at bounding box center [251, 464] width 199 height 27
click at [250, 465] on pre "I" at bounding box center [251, 464] width 199 height 27
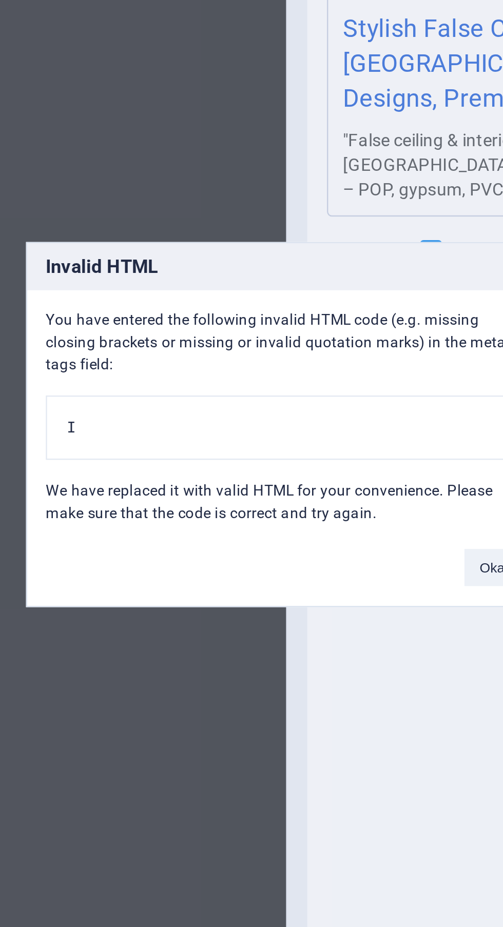
click at [243, 463] on pre "I" at bounding box center [251, 464] width 199 height 27
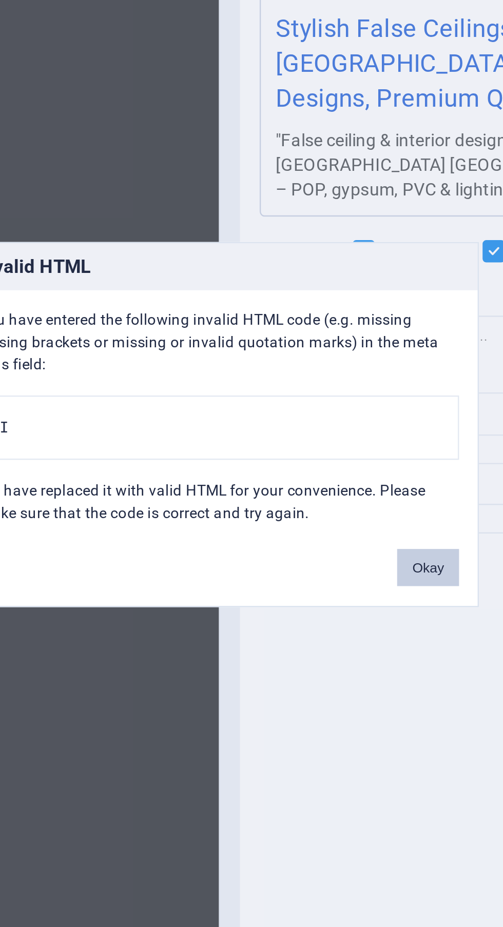
click at [342, 530] on button "Okay" at bounding box center [338, 522] width 26 height 15
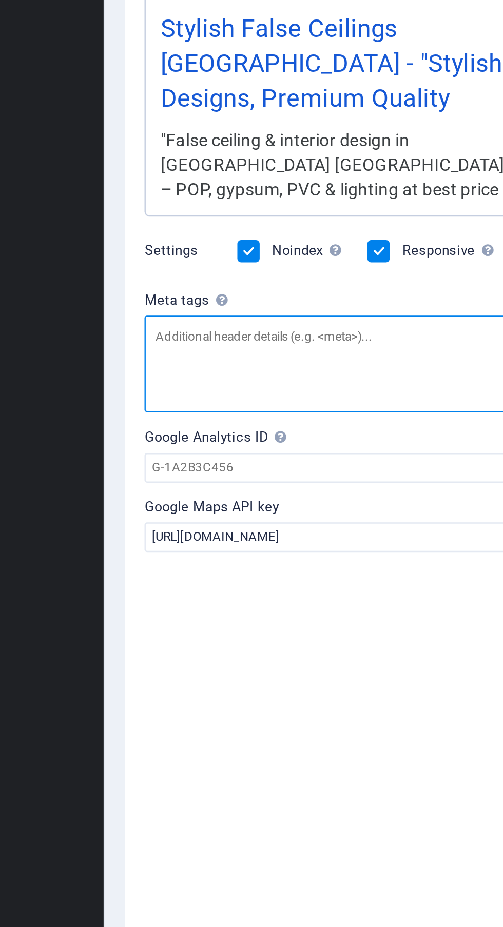
click at [354, 432] on textarea "Meta tags Enter HTML code here that will be placed inside the tags of your webs…" at bounding box center [377, 439] width 218 height 40
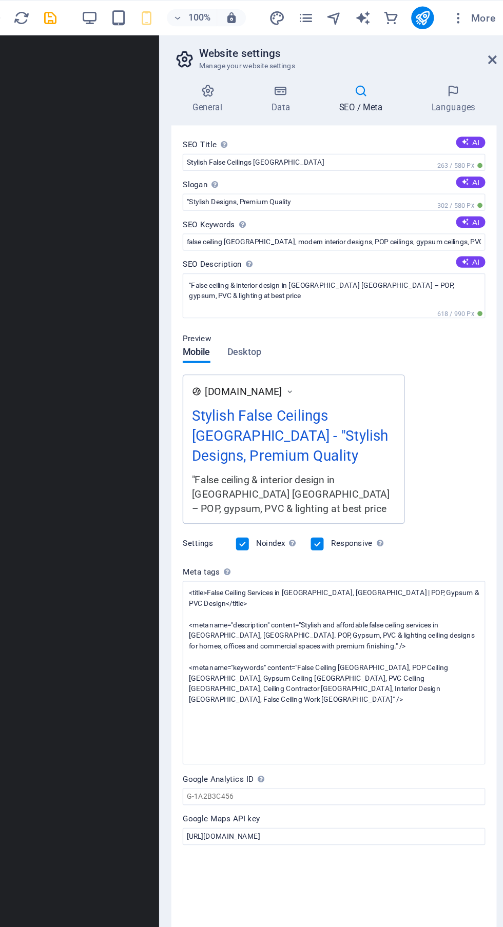
click at [172, 11] on body "Kolkata False Ceiling Home Favorites Elements Columns Content Boxes Accordion T…" at bounding box center [251, 463] width 503 height 927
type textarea "<title>False Ceiling Services in [GEOGRAPHIC_DATA], [GEOGRAPHIC_DATA] | POP, Gy…"
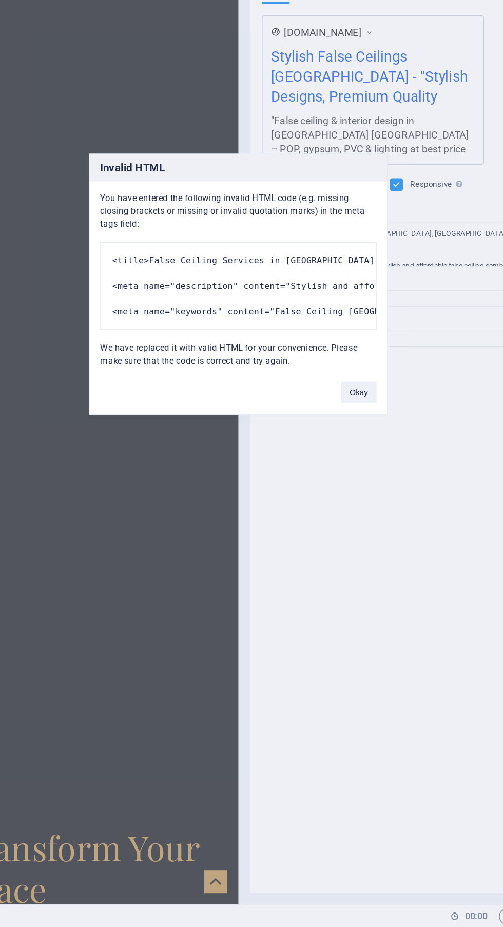
click at [338, 546] on button "Okay" at bounding box center [338, 540] width 26 height 15
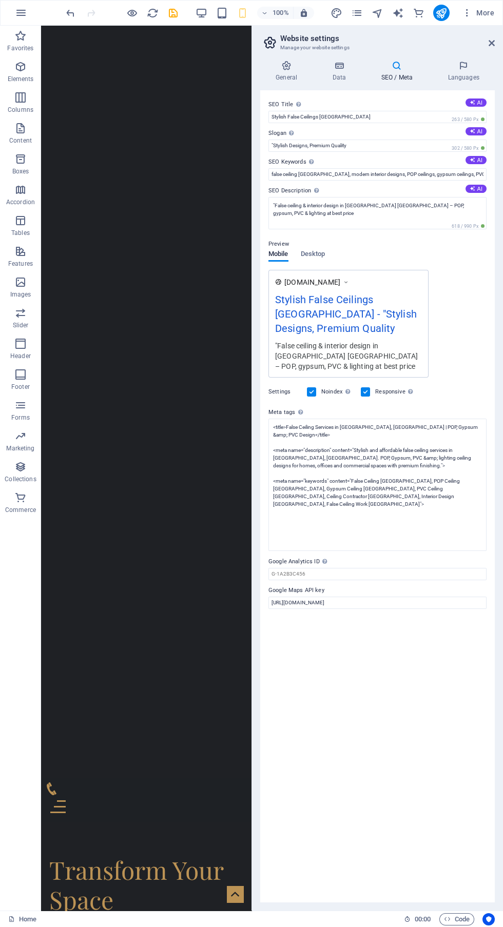
click at [173, 13] on icon "save" at bounding box center [173, 13] width 12 height 12
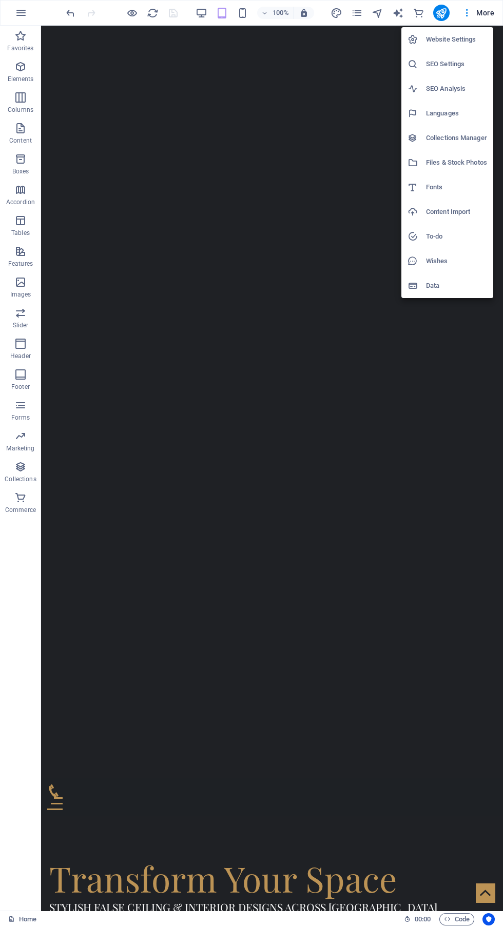
click at [469, 64] on h6 "SEO Settings" at bounding box center [456, 64] width 61 height 12
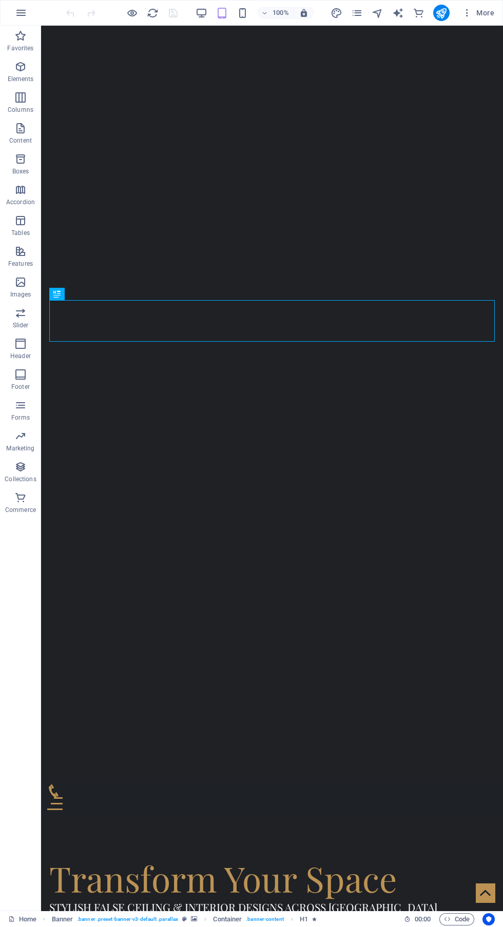
click at [0, 0] on icon "button" at bounding box center [0, 0] width 0 height 0
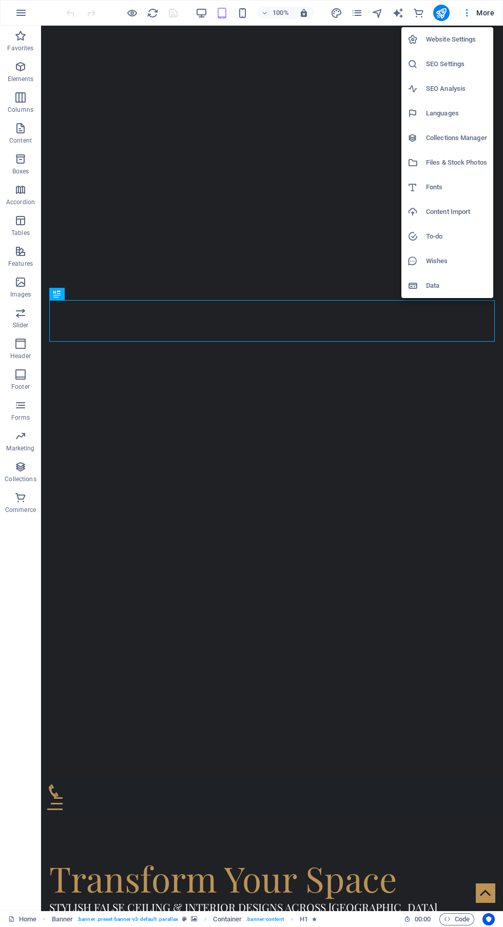
click at [0, 0] on div at bounding box center [0, 0] width 0 height 0
